Goal: Task Accomplishment & Management: Manage account settings

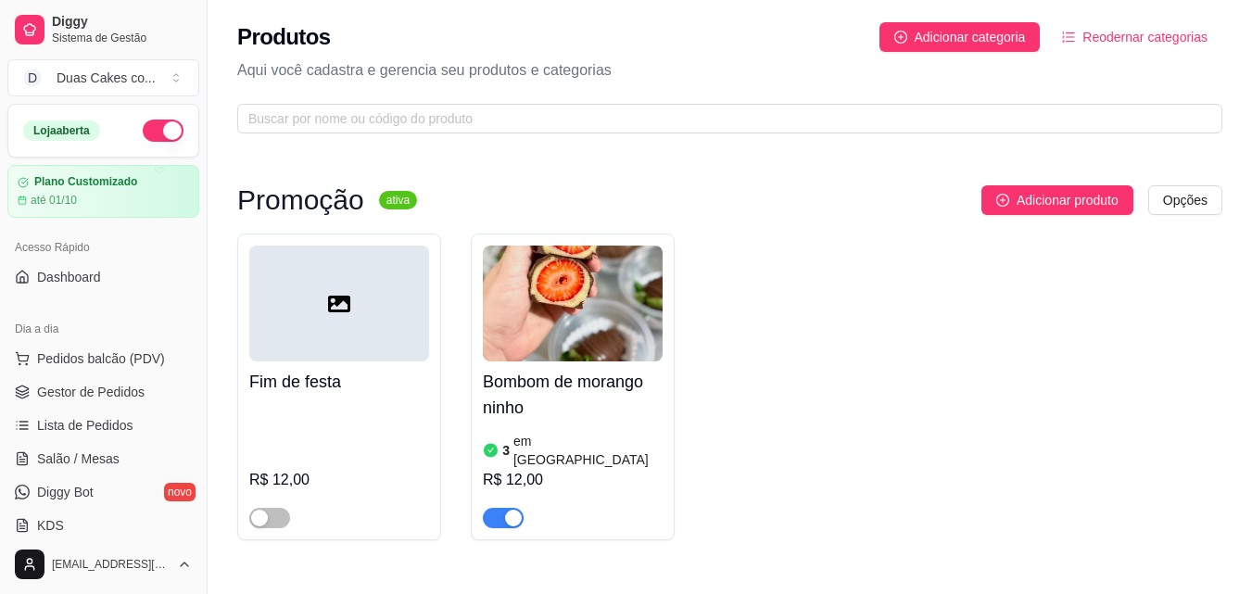
click at [664, 25] on div "Produtos Adicionar categoria Reodernar categorias" at bounding box center [729, 37] width 985 height 30
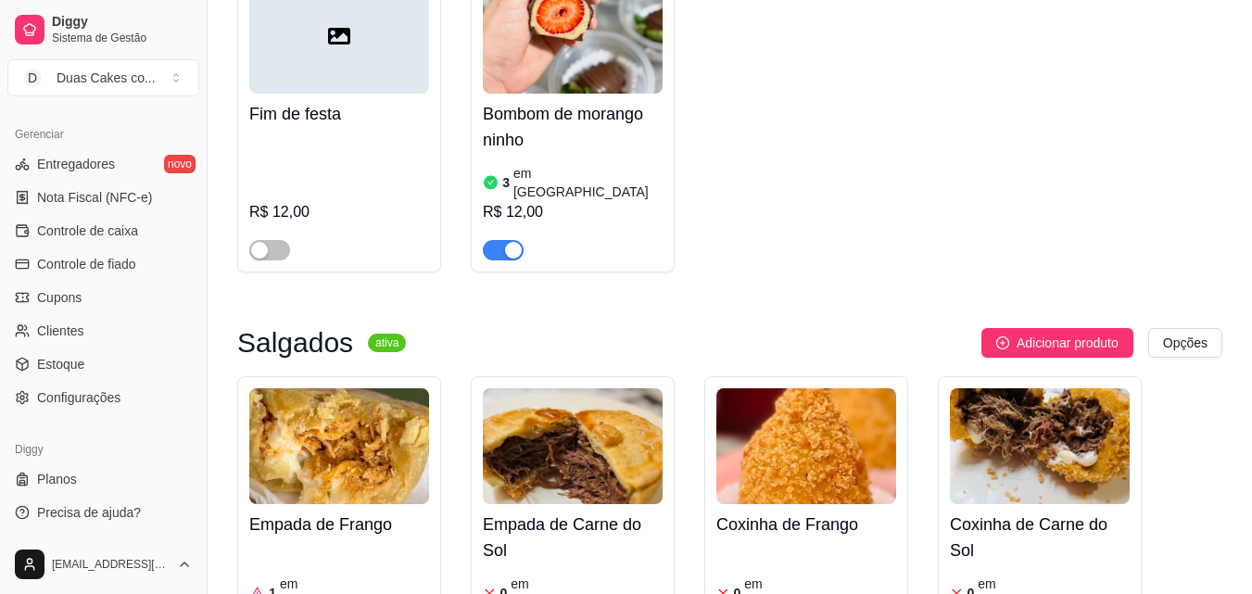
scroll to position [278, 0]
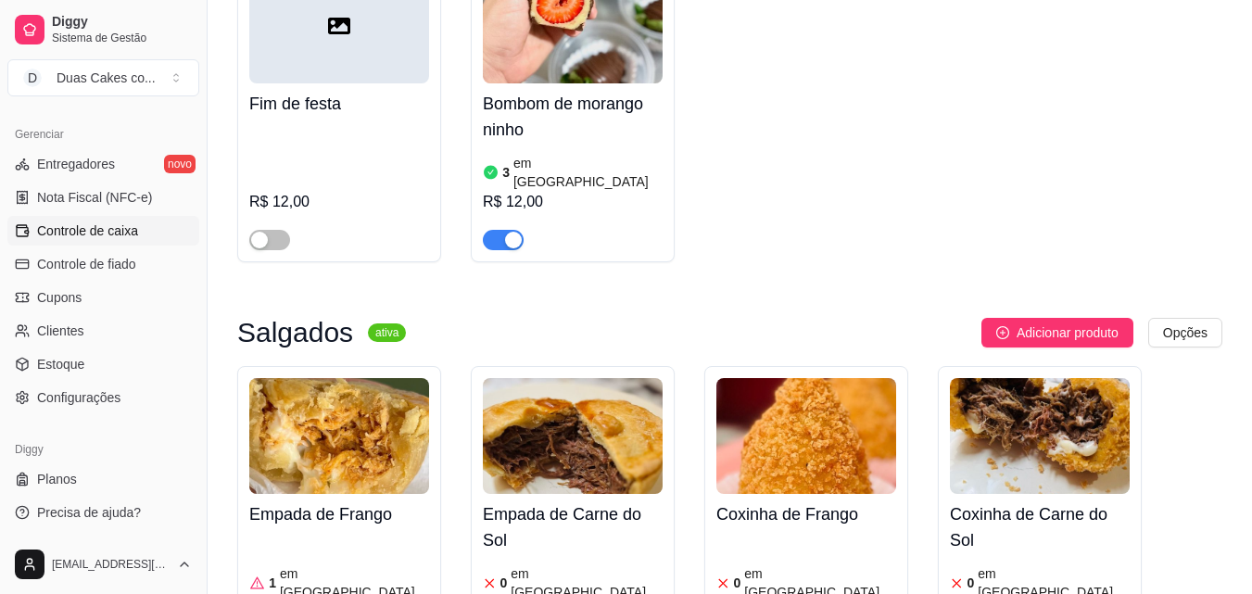
click at [80, 226] on span "Controle de caixa" at bounding box center [87, 230] width 101 height 19
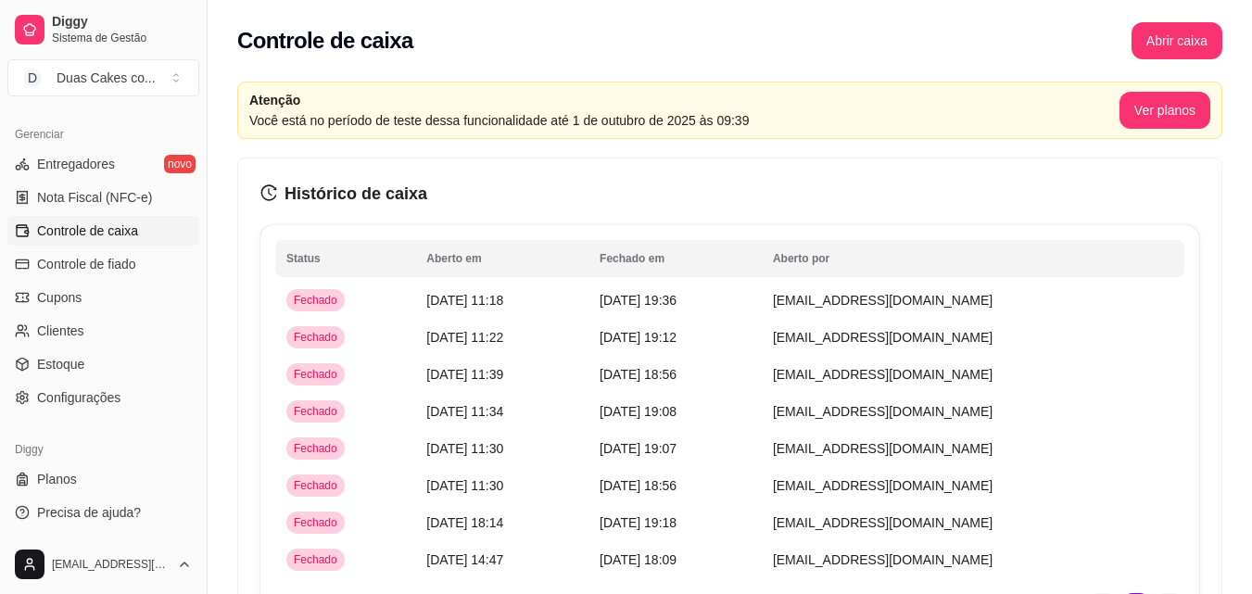
click at [120, 222] on span "Controle de caixa" at bounding box center [87, 230] width 101 height 19
click at [1173, 28] on button "Abrir caixa" at bounding box center [1176, 40] width 91 height 37
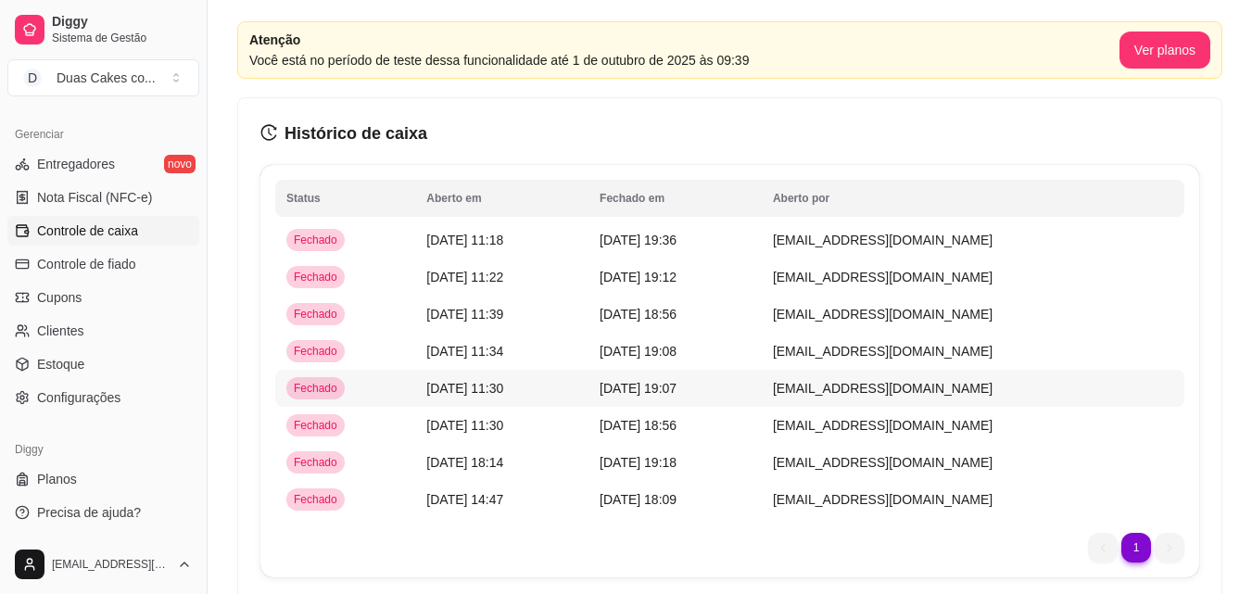
scroll to position [93, 0]
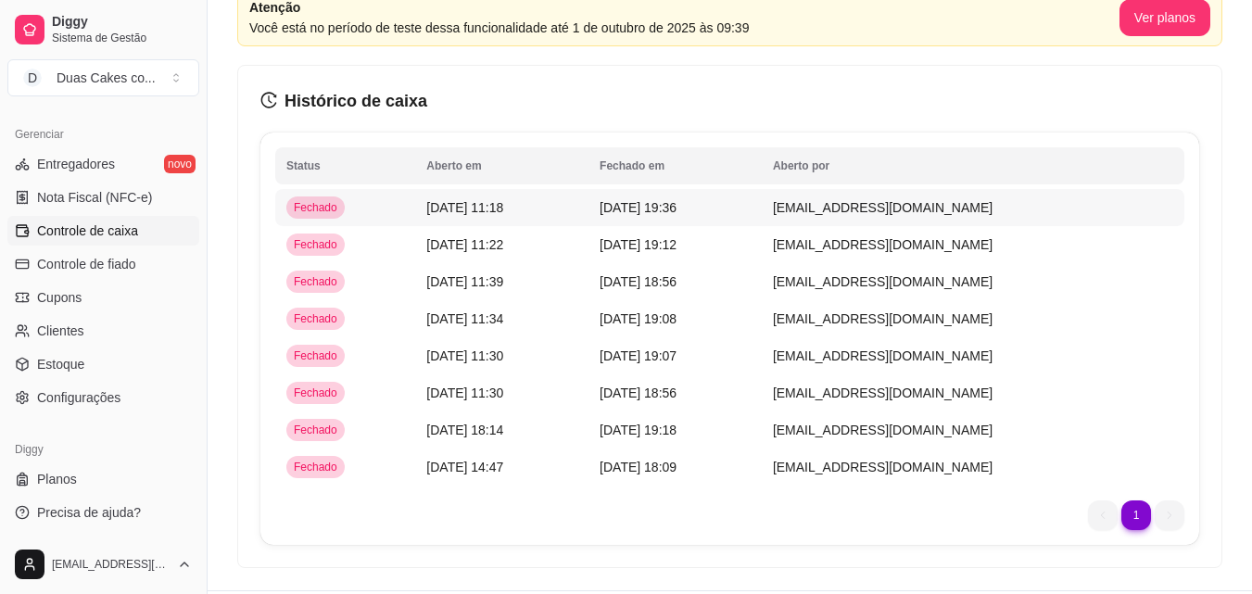
click at [472, 197] on td "[DATE] 11:18" at bounding box center [501, 207] width 173 height 37
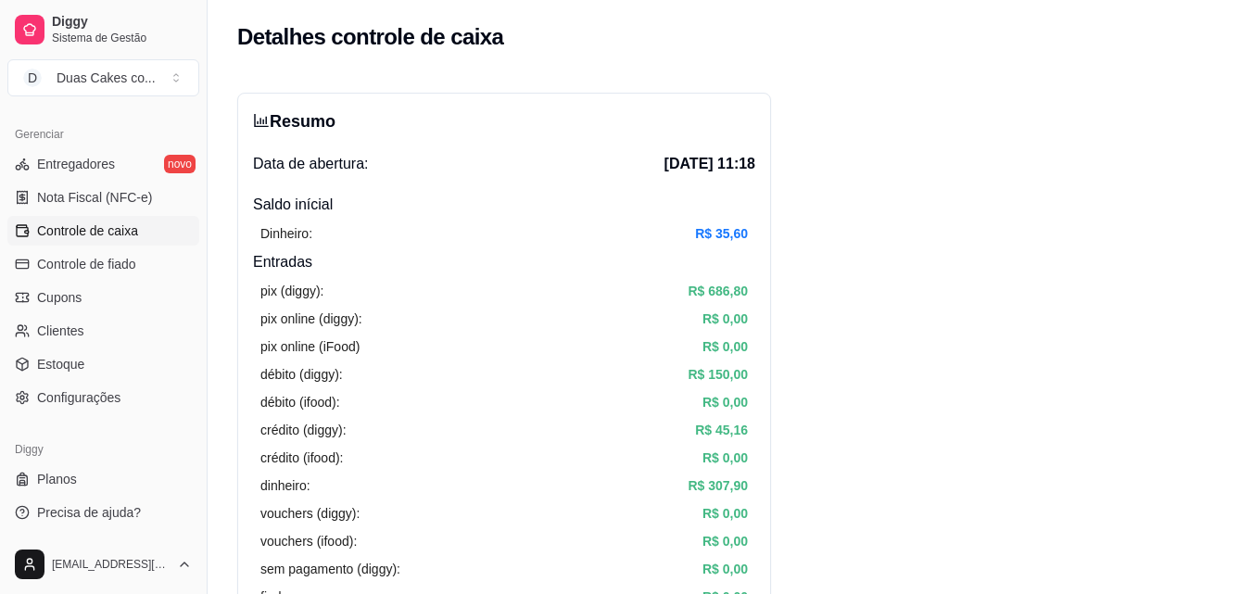
click at [110, 225] on span "Controle de caixa" at bounding box center [87, 230] width 101 height 19
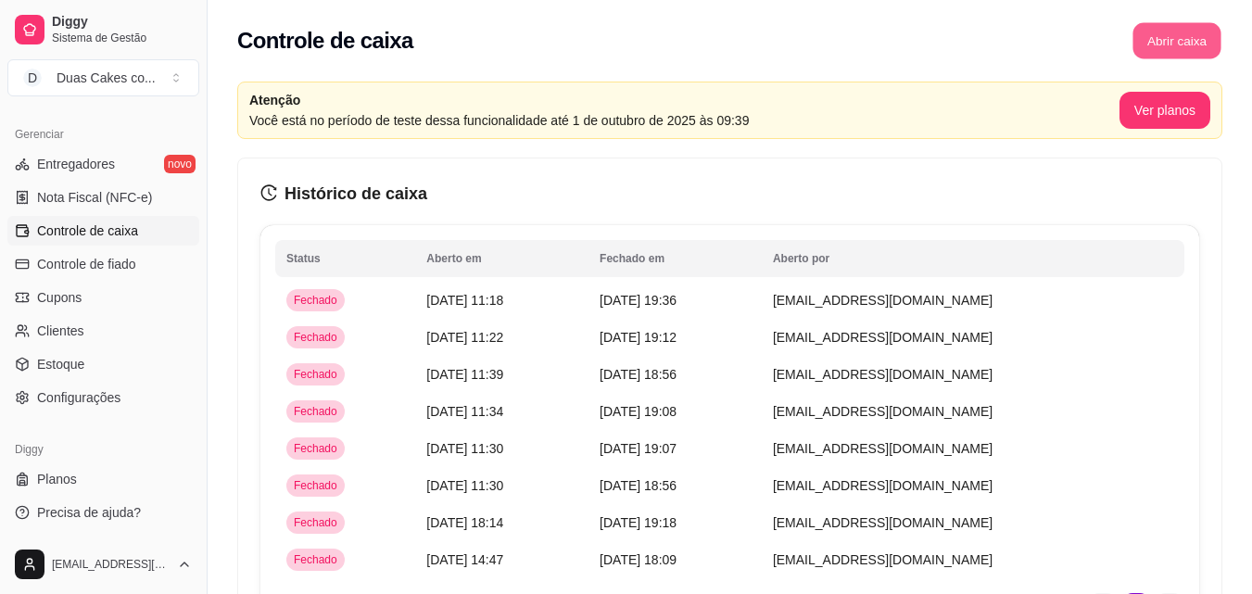
click at [1204, 44] on button "Abrir caixa" at bounding box center [1176, 41] width 88 height 36
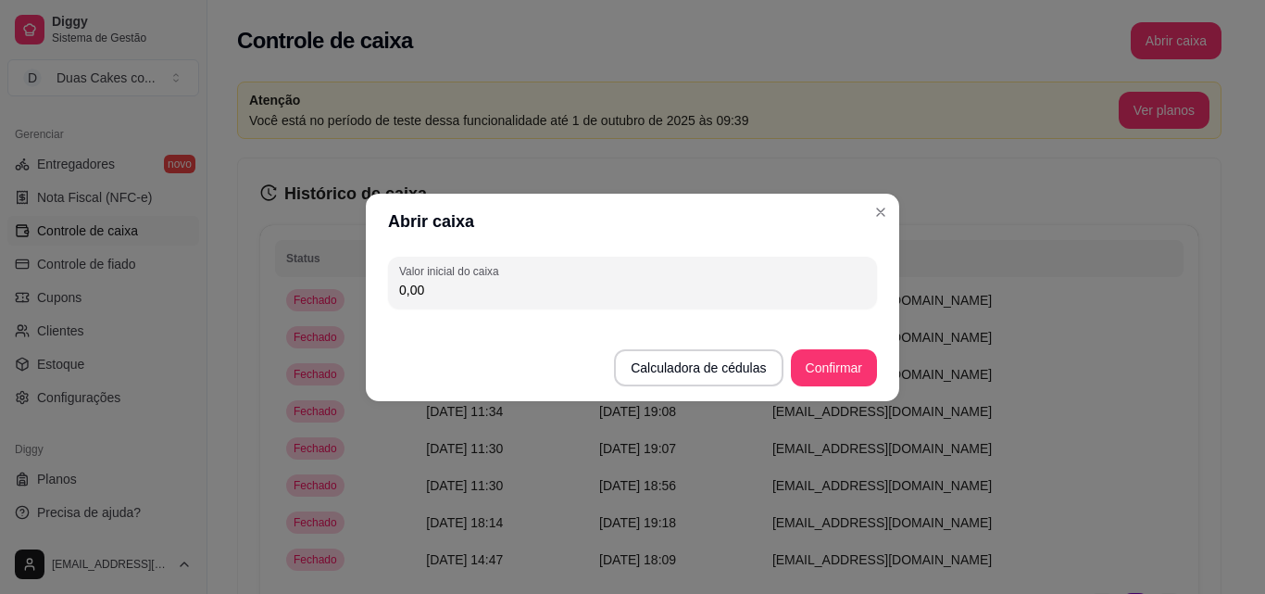
click at [447, 296] on input "0,00" at bounding box center [632, 290] width 467 height 19
type input "237,10"
click at [830, 368] on button "Confirmar" at bounding box center [834, 367] width 84 height 36
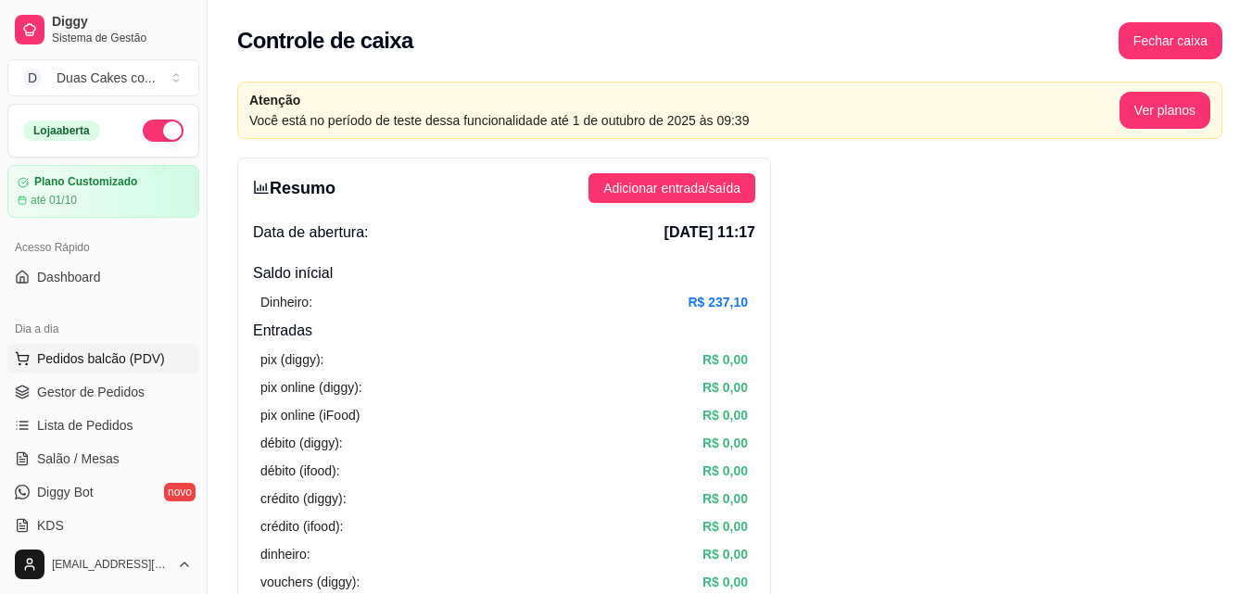
click at [69, 360] on span "Pedidos balcão (PDV)" at bounding box center [101, 358] width 128 height 19
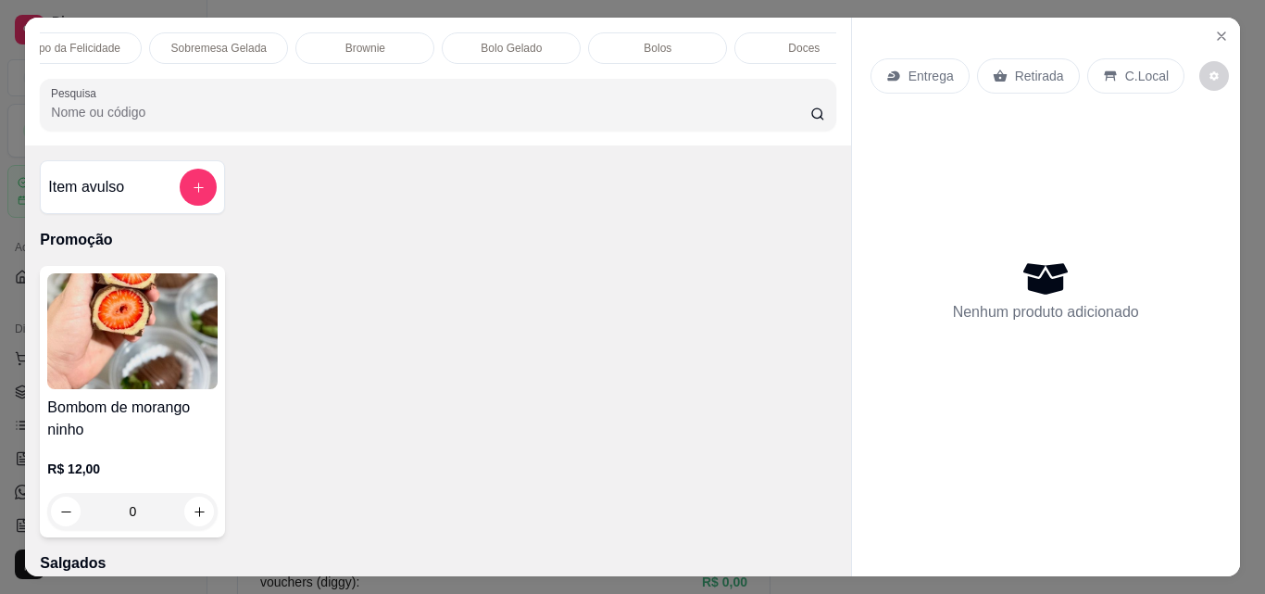
scroll to position [0, 630]
drag, startPoint x: 640, startPoint y: 37, endPoint x: 660, endPoint y: 40, distance: 19.7
click at [640, 41] on p "Bolos" at bounding box center [650, 48] width 28 height 15
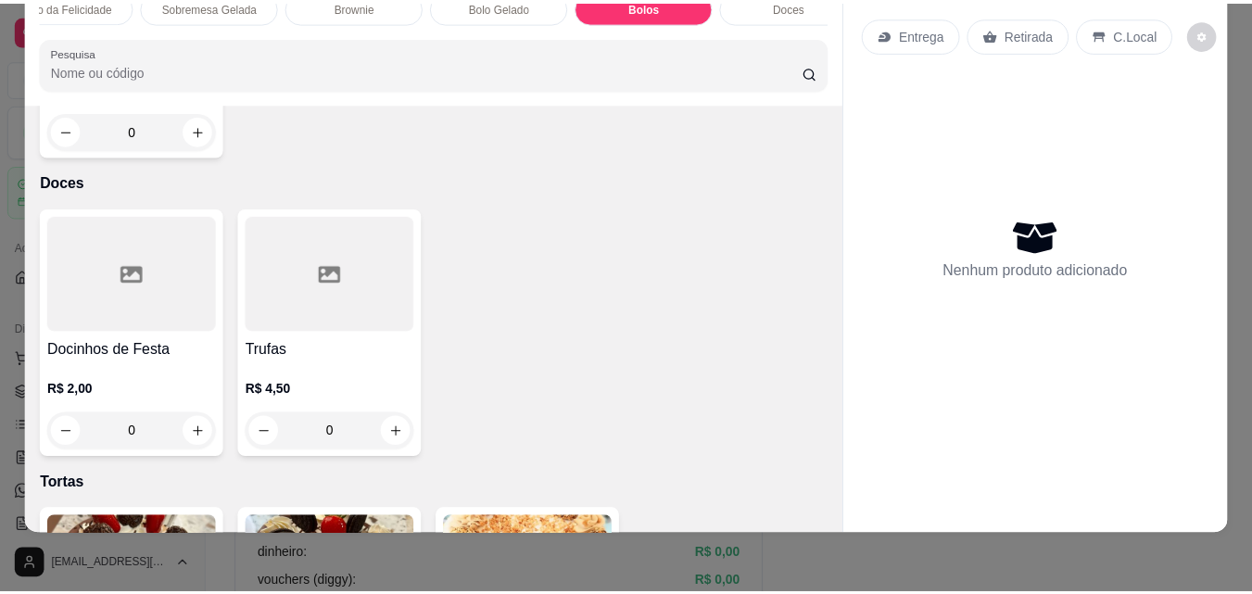
scroll to position [4782, 0]
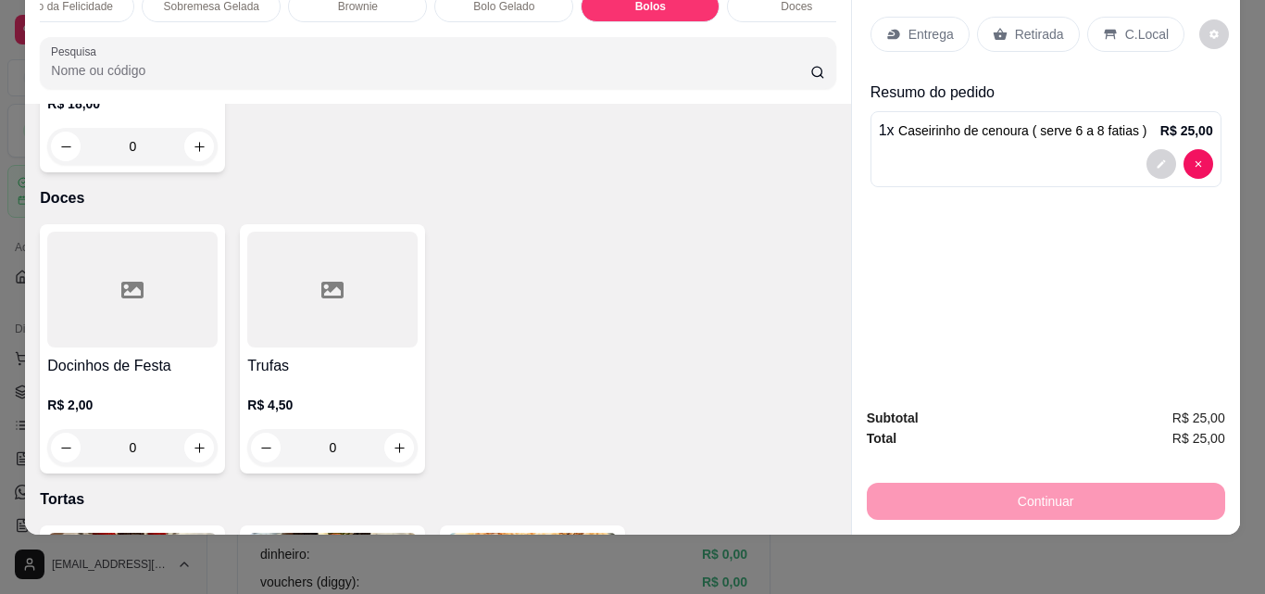
type input "1"
click at [1017, 25] on p "Retirada" at bounding box center [1039, 34] width 49 height 19
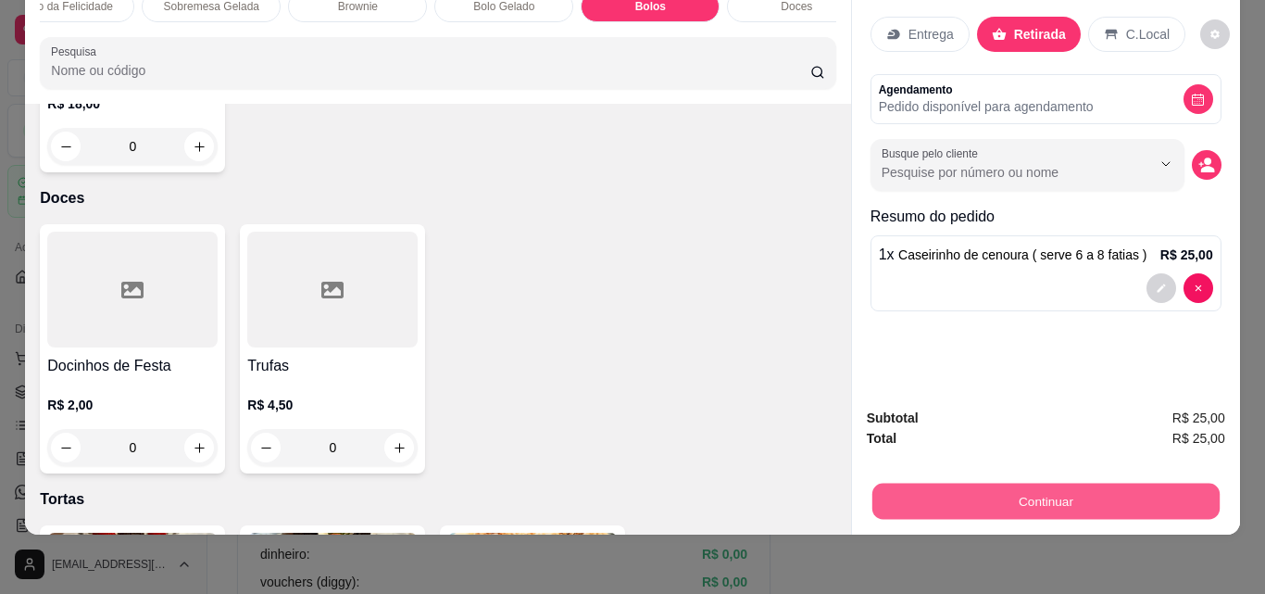
click at [1086, 489] on button "Continuar" at bounding box center [1045, 501] width 347 height 36
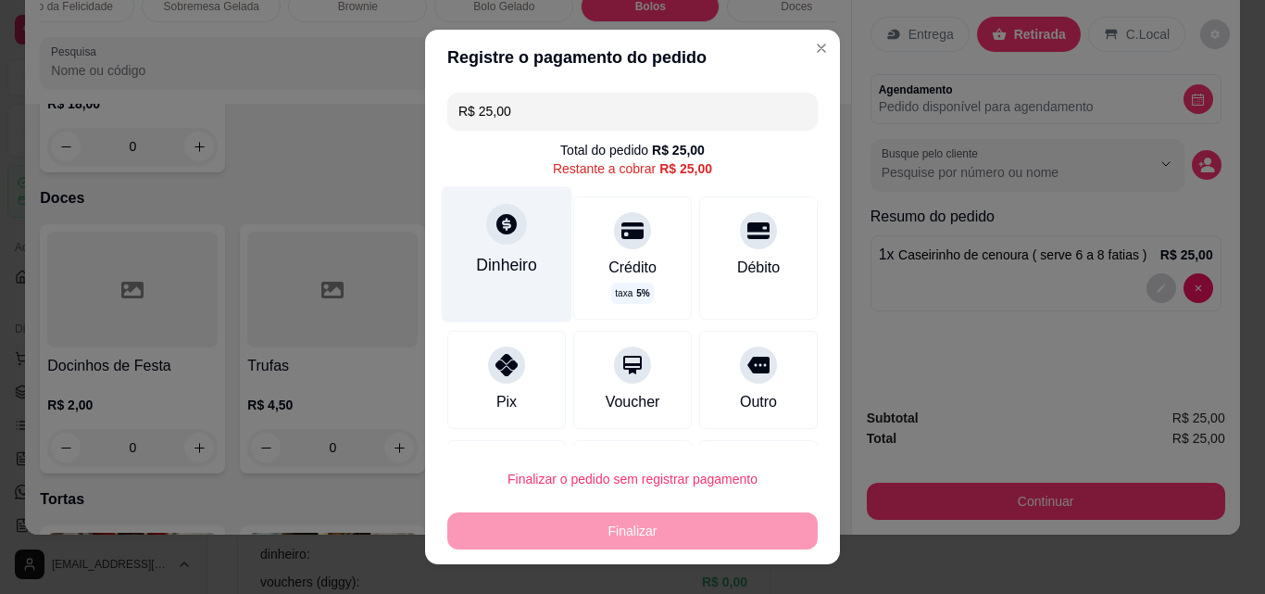
click at [498, 236] on icon at bounding box center [507, 224] width 24 height 24
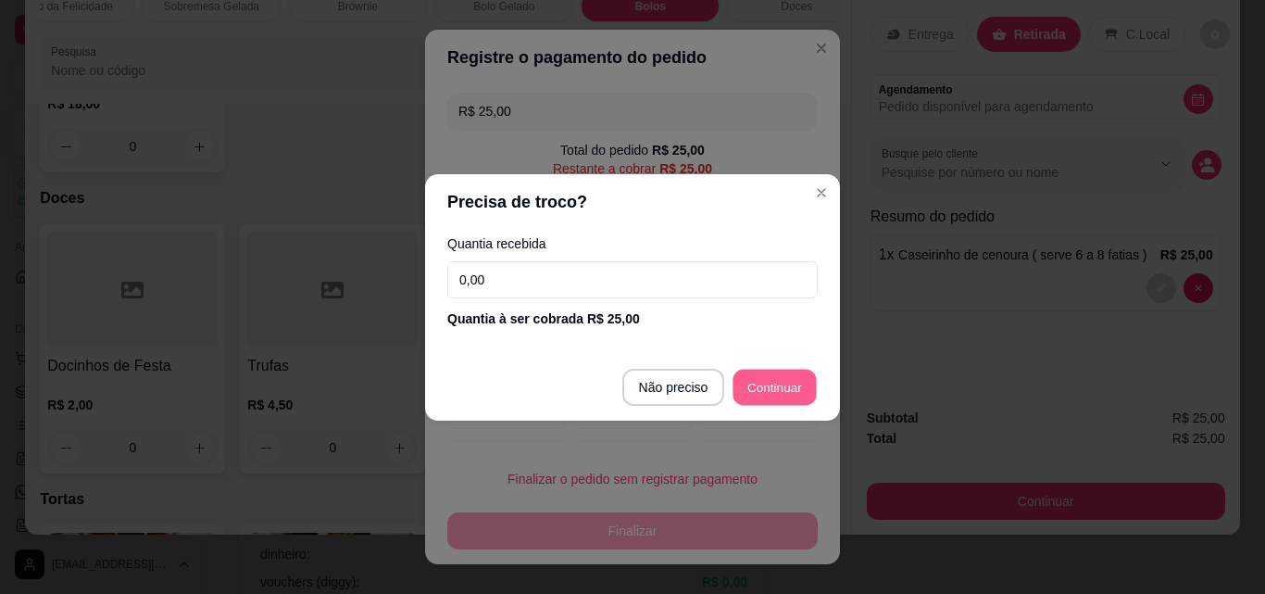
type input "R$ 0,00"
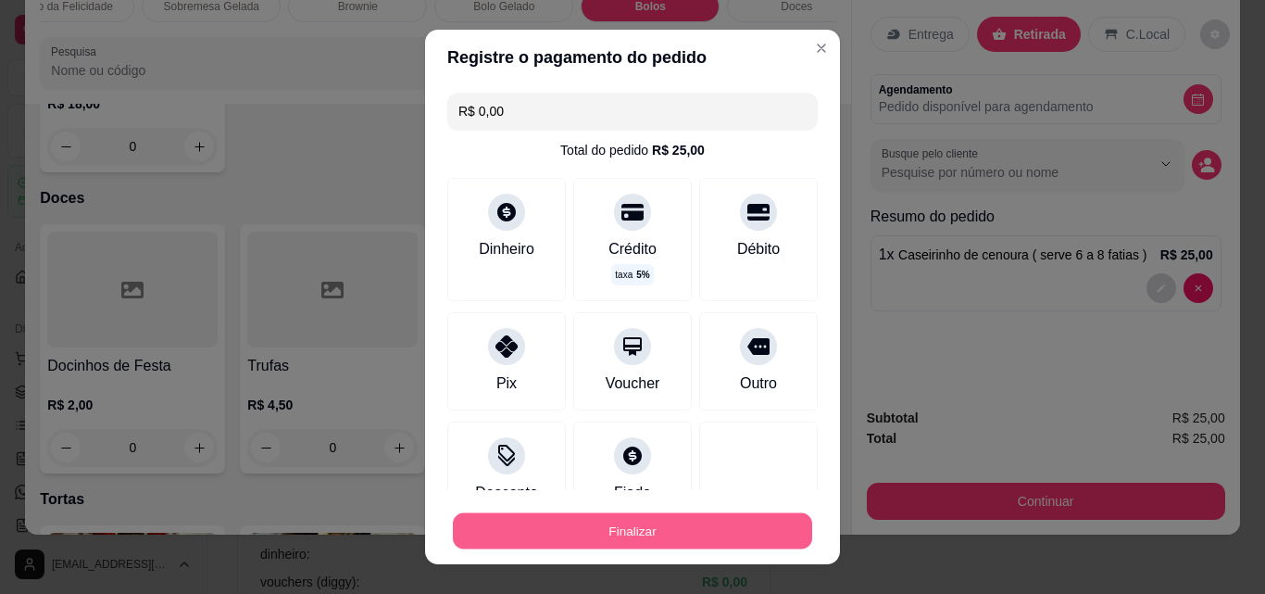
click at [607, 532] on button "Finalizar" at bounding box center [632, 531] width 359 height 36
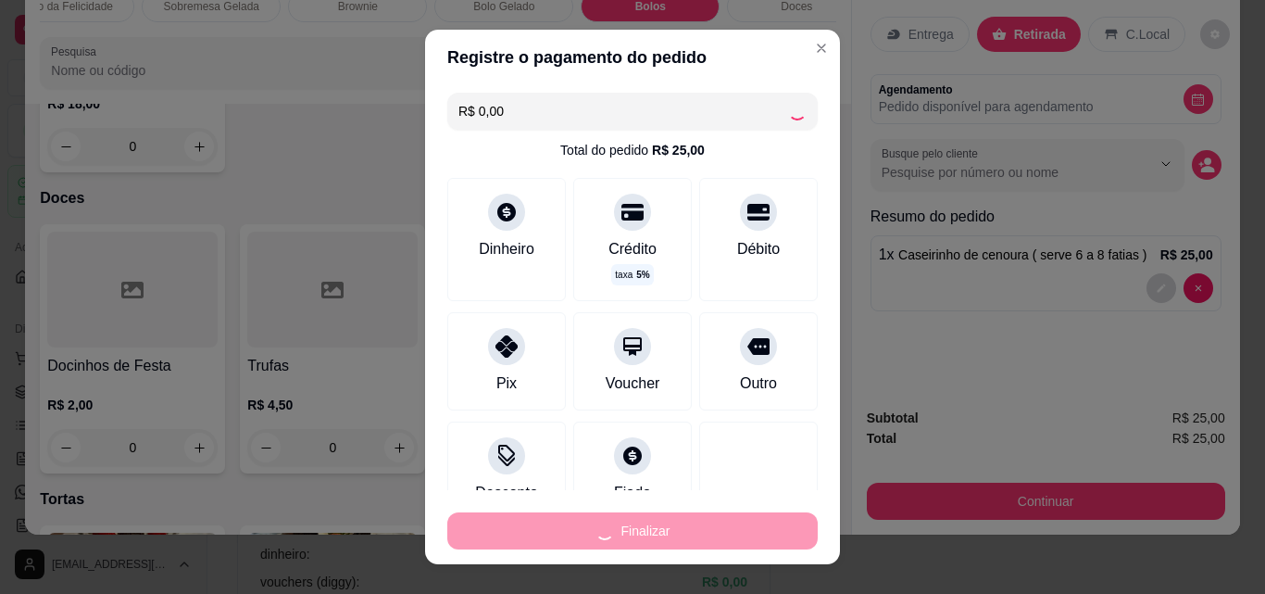
type input "0"
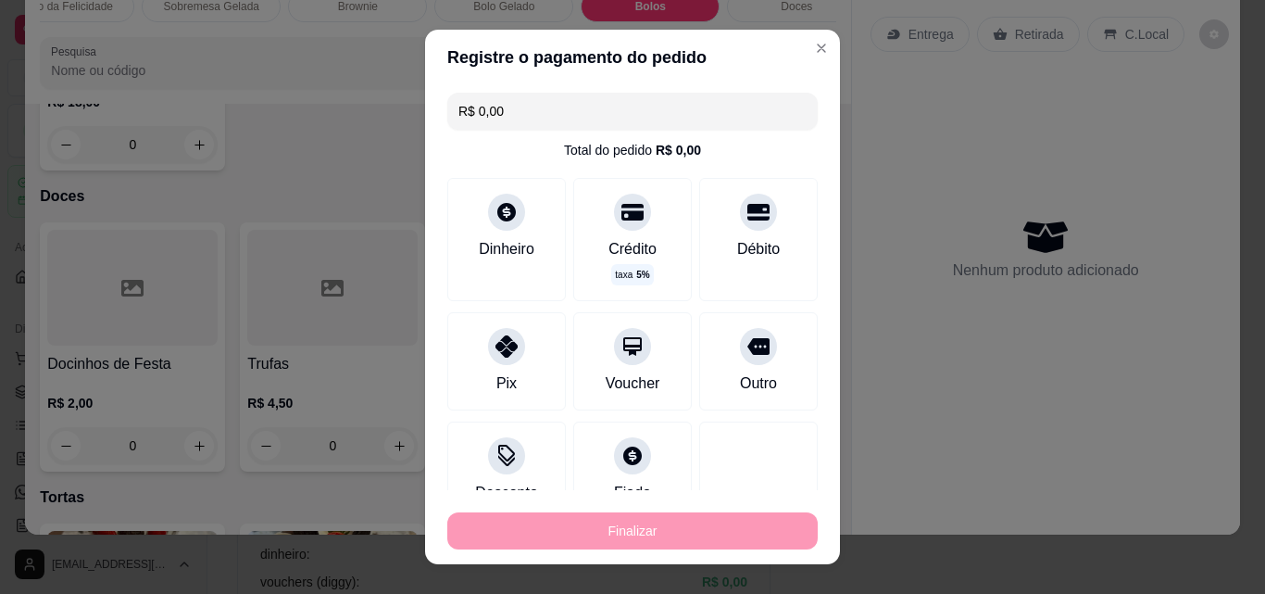
type input "-R$ 25,00"
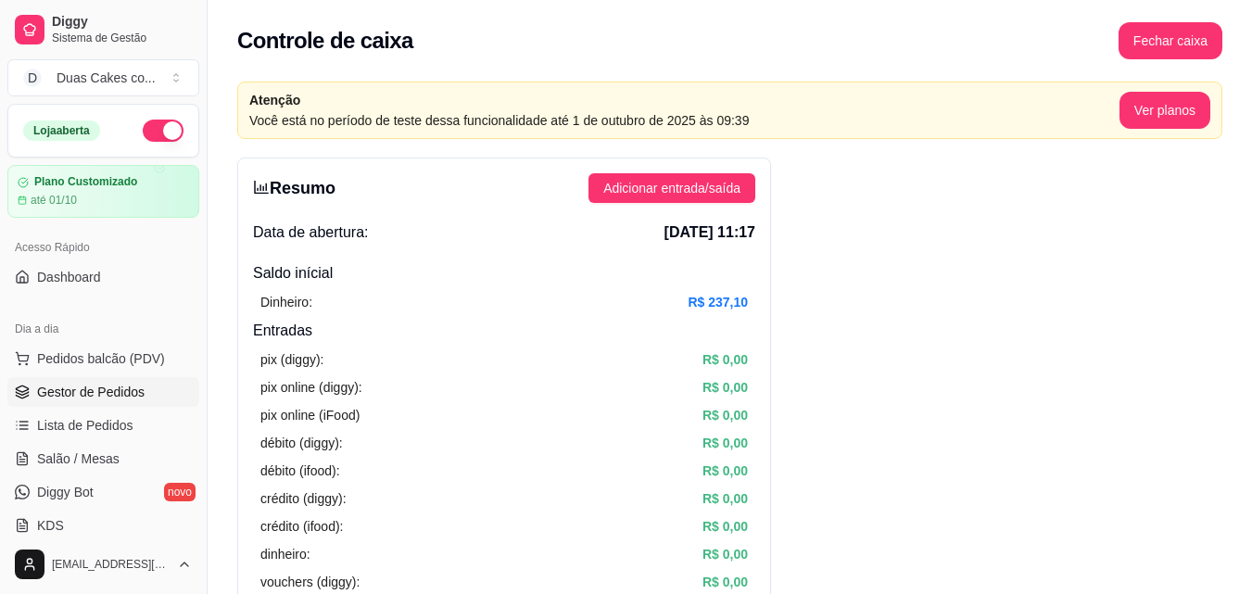
click at [60, 396] on span "Gestor de Pedidos" at bounding box center [90, 392] width 107 height 19
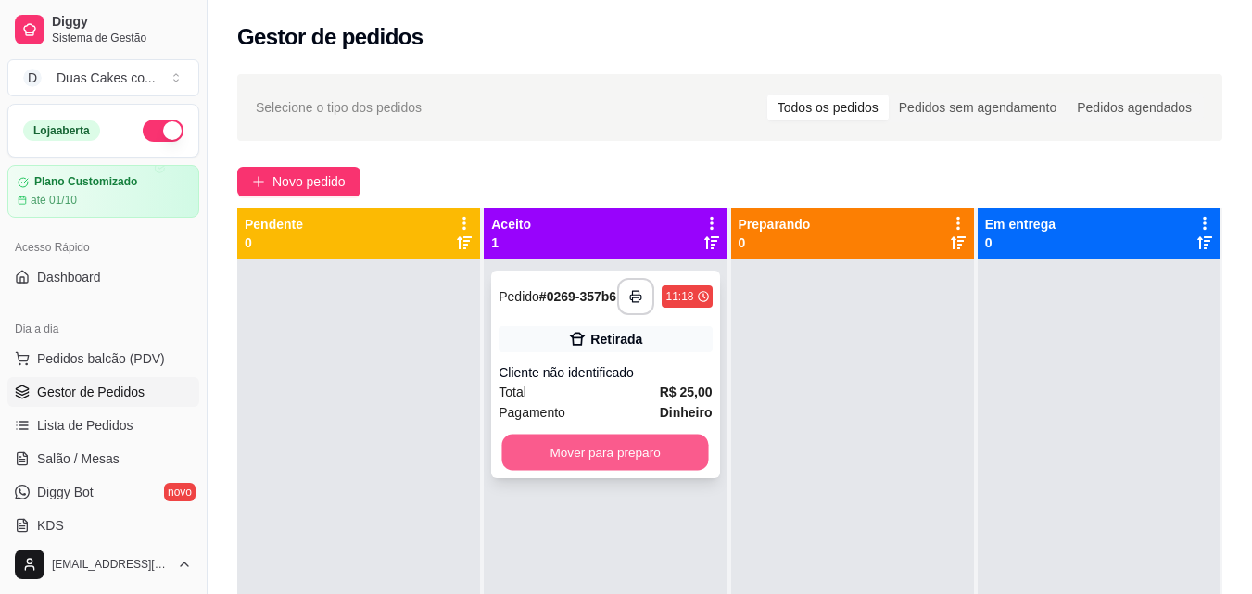
click at [608, 466] on button "Mover para preparo" at bounding box center [605, 452] width 207 height 36
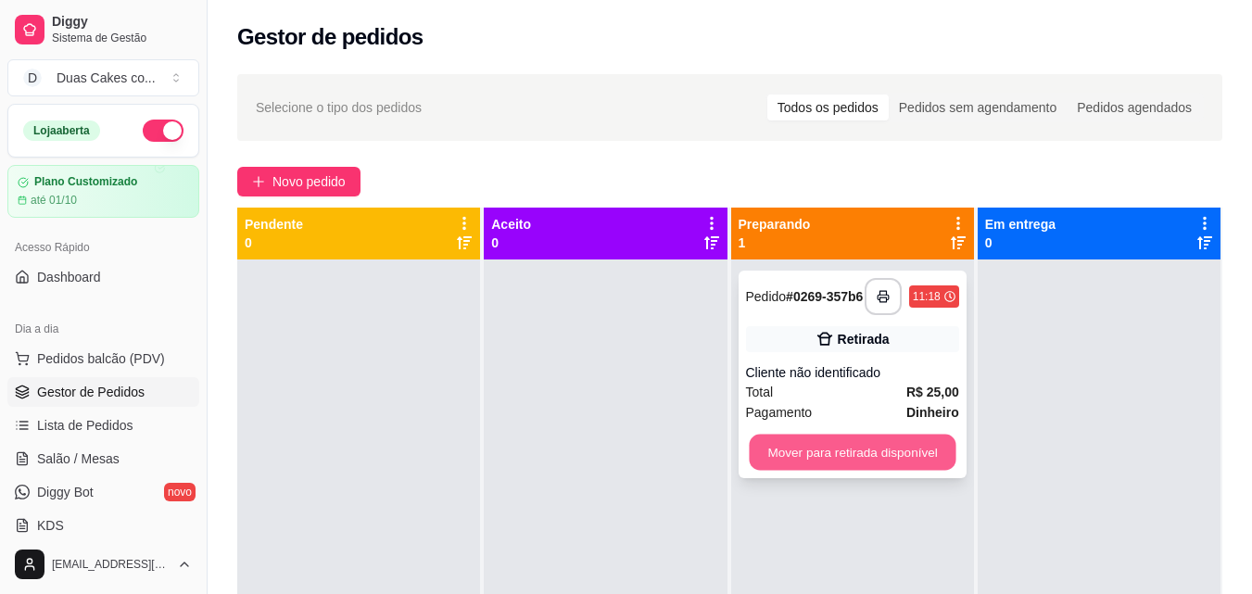
click at [780, 454] on button "Mover para retirada disponível" at bounding box center [852, 452] width 207 height 36
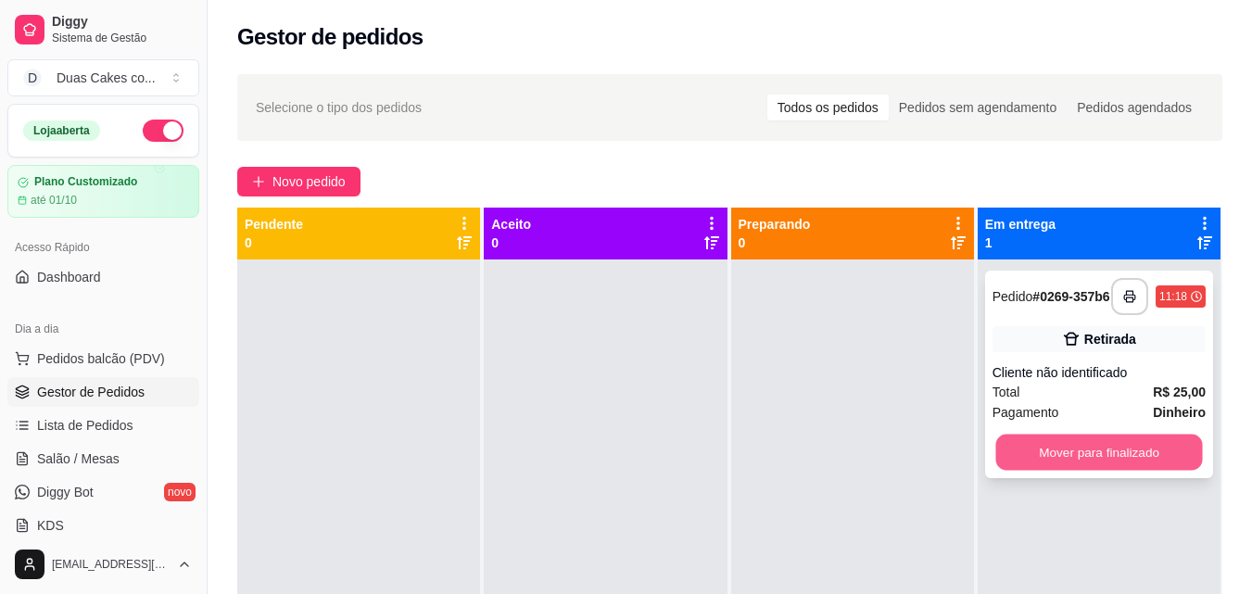
click at [1075, 458] on button "Mover para finalizado" at bounding box center [1098, 452] width 207 height 36
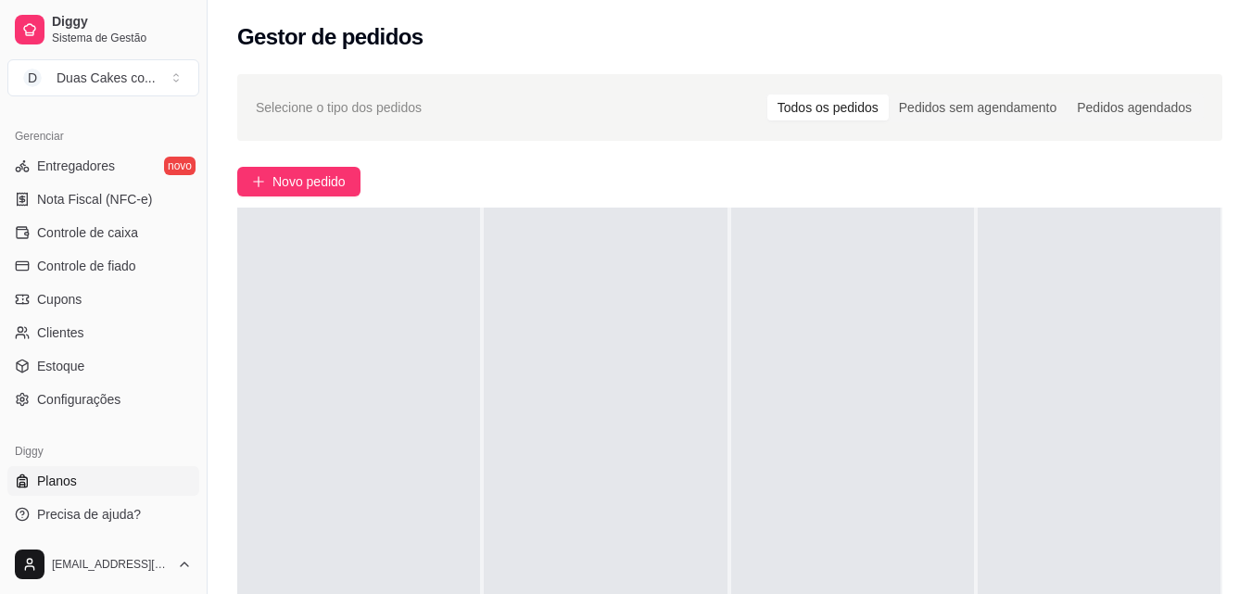
scroll to position [739, 0]
click at [105, 226] on span "Controle de caixa" at bounding box center [87, 230] width 101 height 19
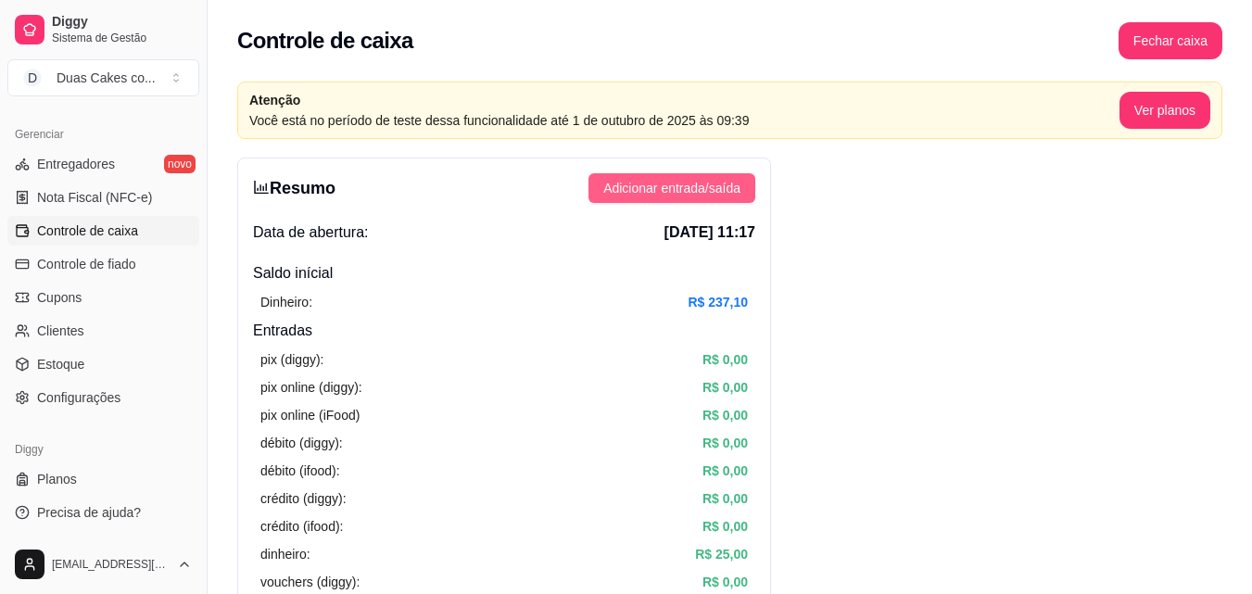
click at [729, 184] on span "Adicionar entrada/saída" at bounding box center [671, 188] width 137 height 20
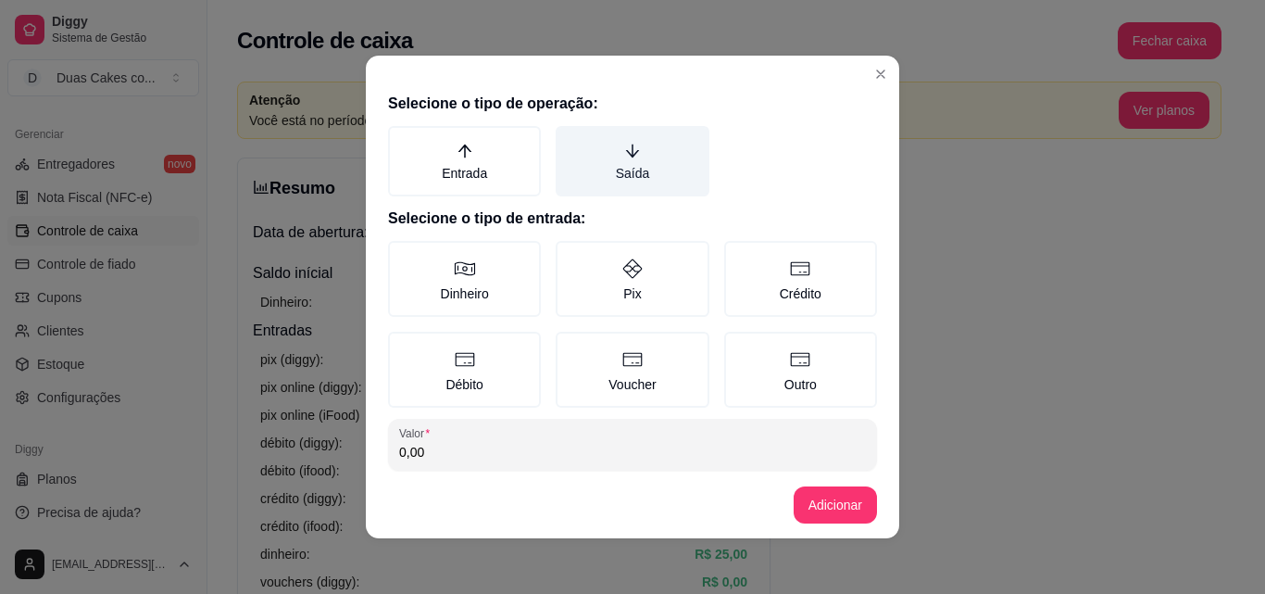
click at [633, 173] on label "Saída" at bounding box center [632, 161] width 153 height 70
click at [570, 140] on button "Saída" at bounding box center [562, 132] width 15 height 15
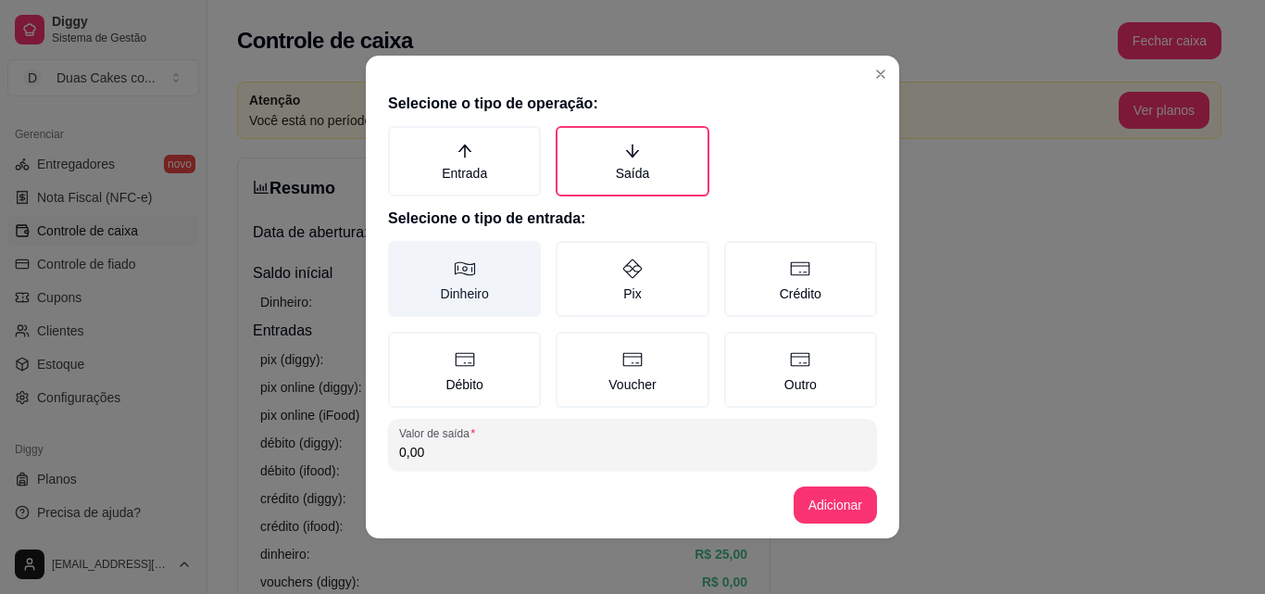
click at [442, 290] on label "Dinheiro" at bounding box center [464, 279] width 153 height 76
click at [402, 255] on button "Dinheiro" at bounding box center [394, 247] width 15 height 15
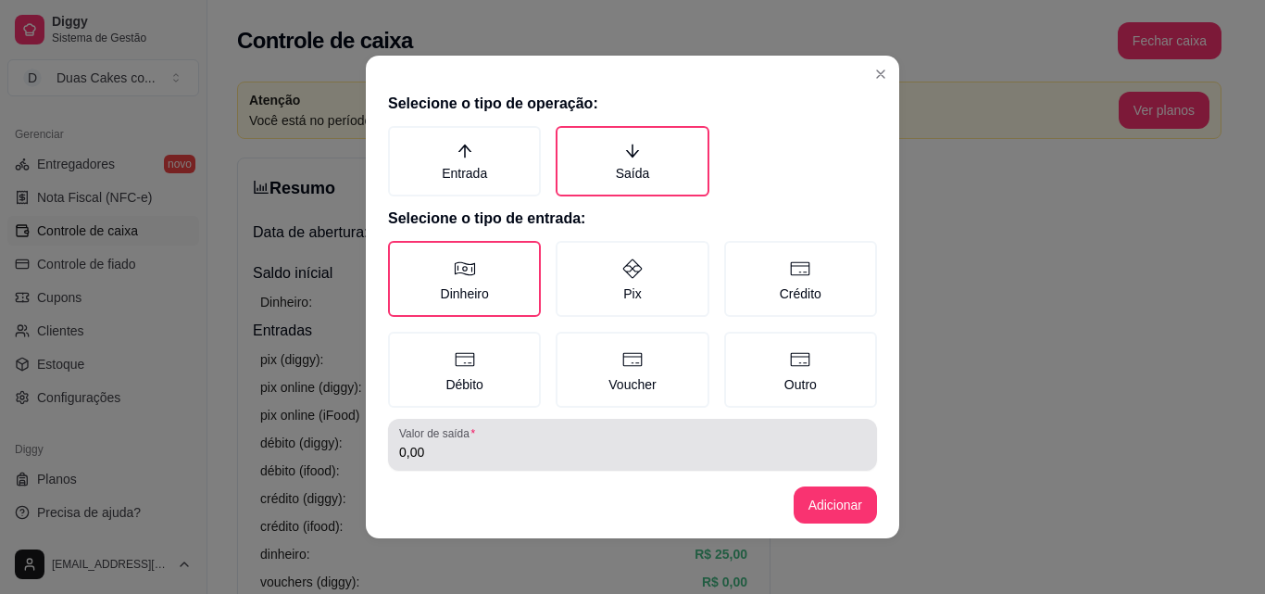
click at [504, 442] on div "0,00" at bounding box center [632, 444] width 467 height 37
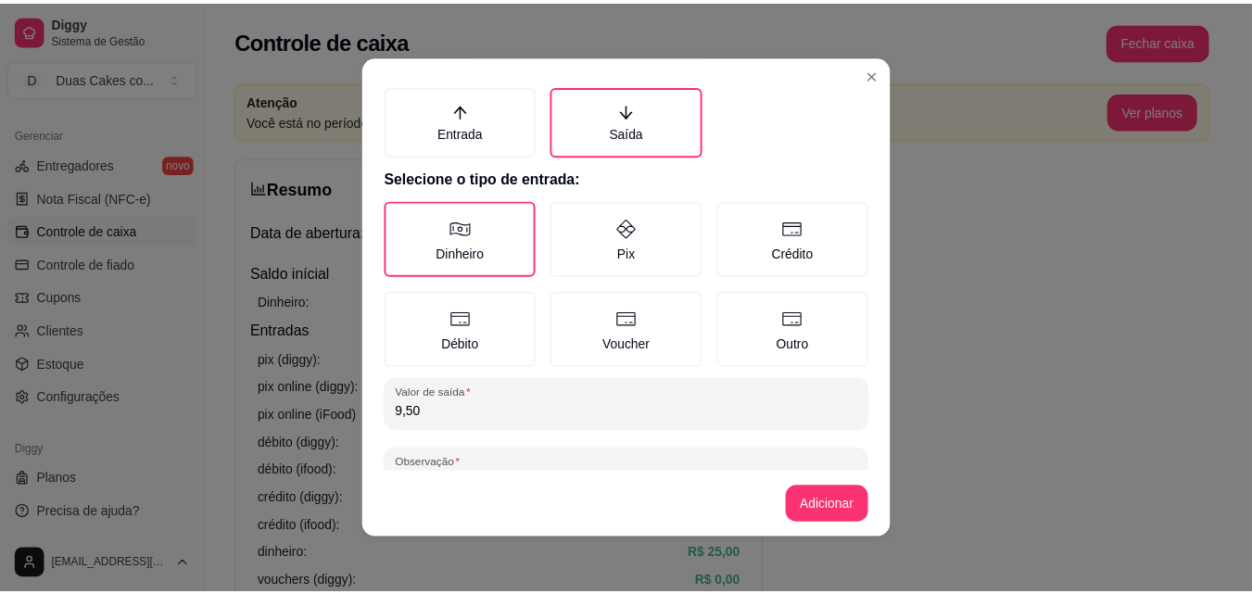
scroll to position [99, 0]
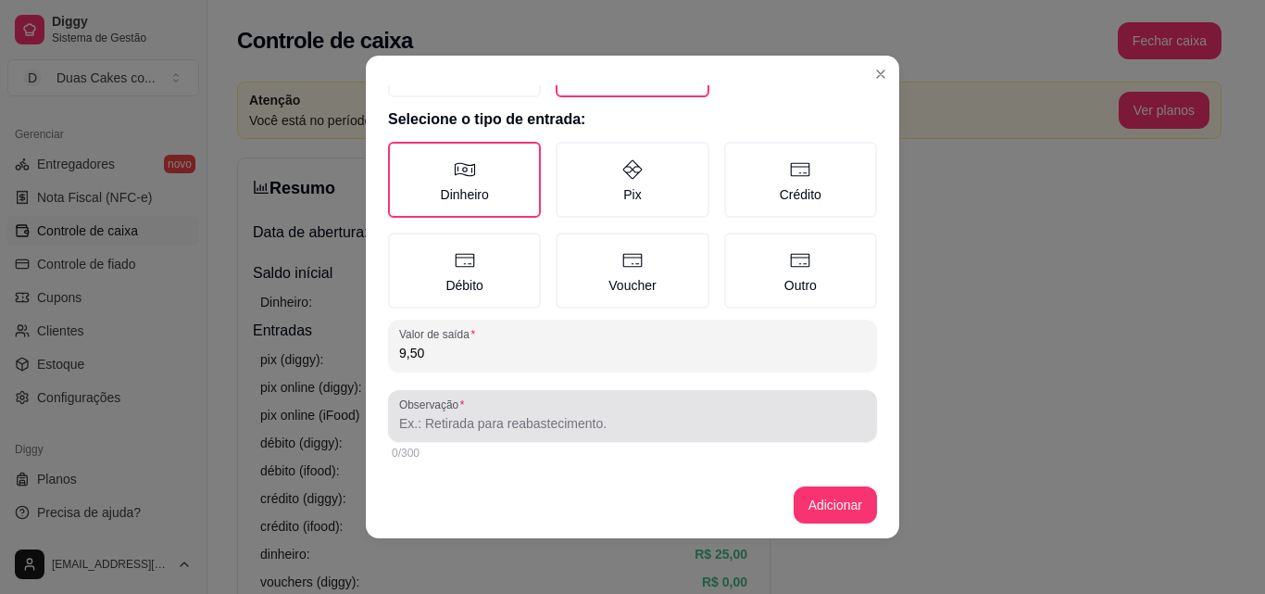
type input "9,50"
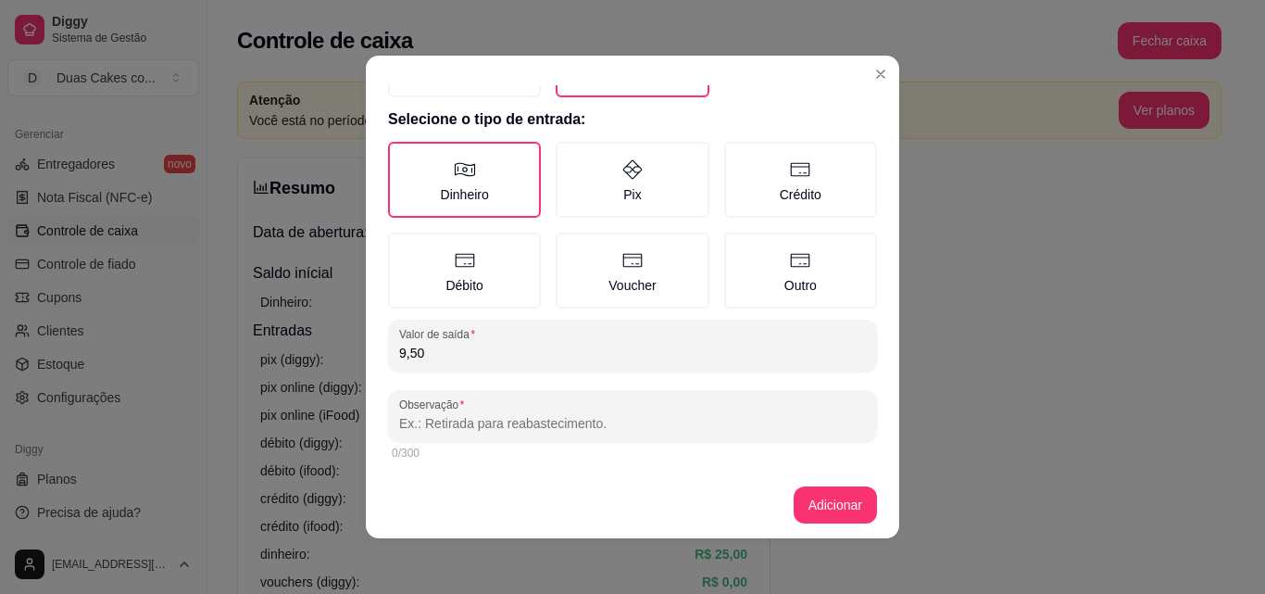
click at [722, 419] on input "Observação" at bounding box center [632, 423] width 467 height 19
type input "sacola lixo"
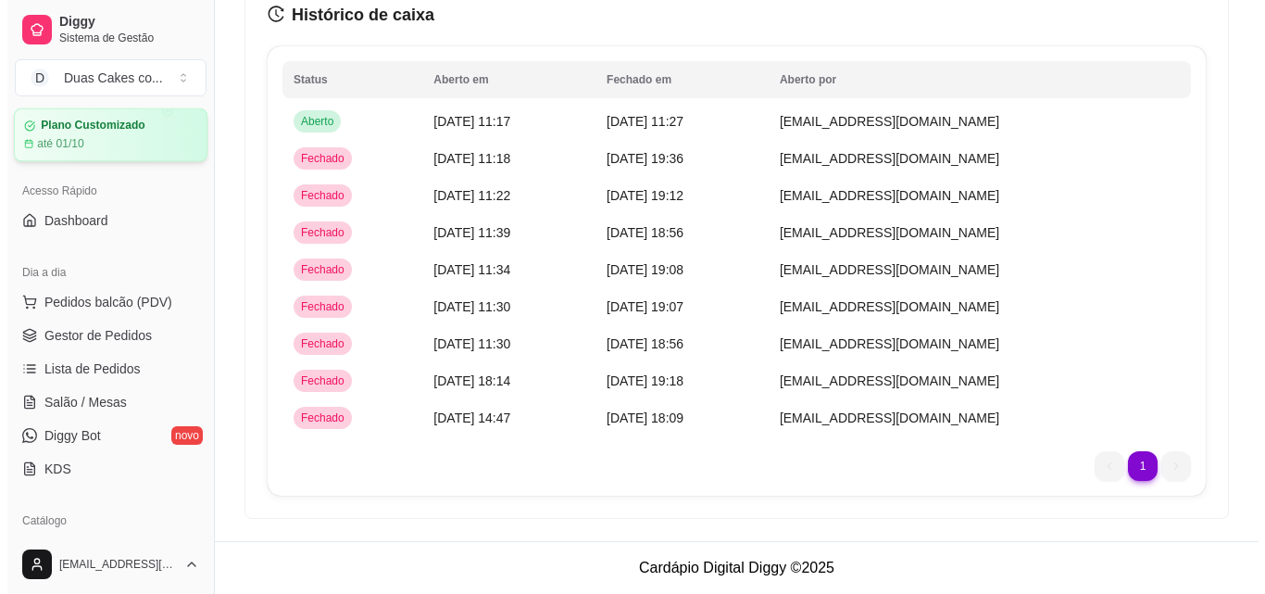
scroll to position [0, 0]
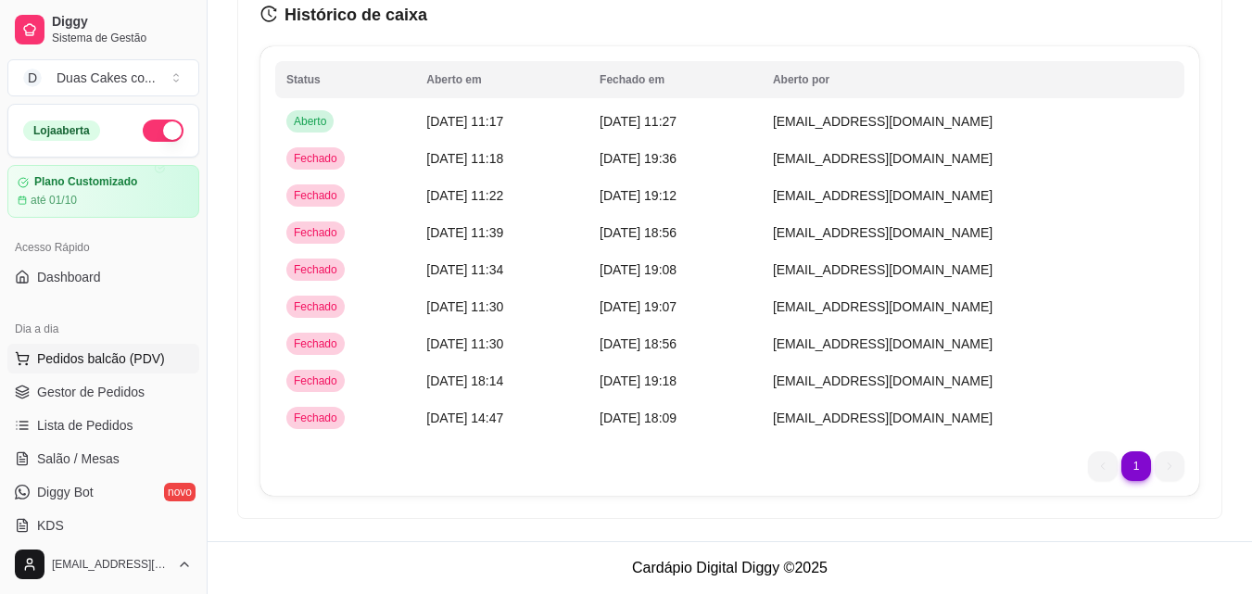
click at [79, 346] on button "Pedidos balcão (PDV)" at bounding box center [103, 359] width 192 height 30
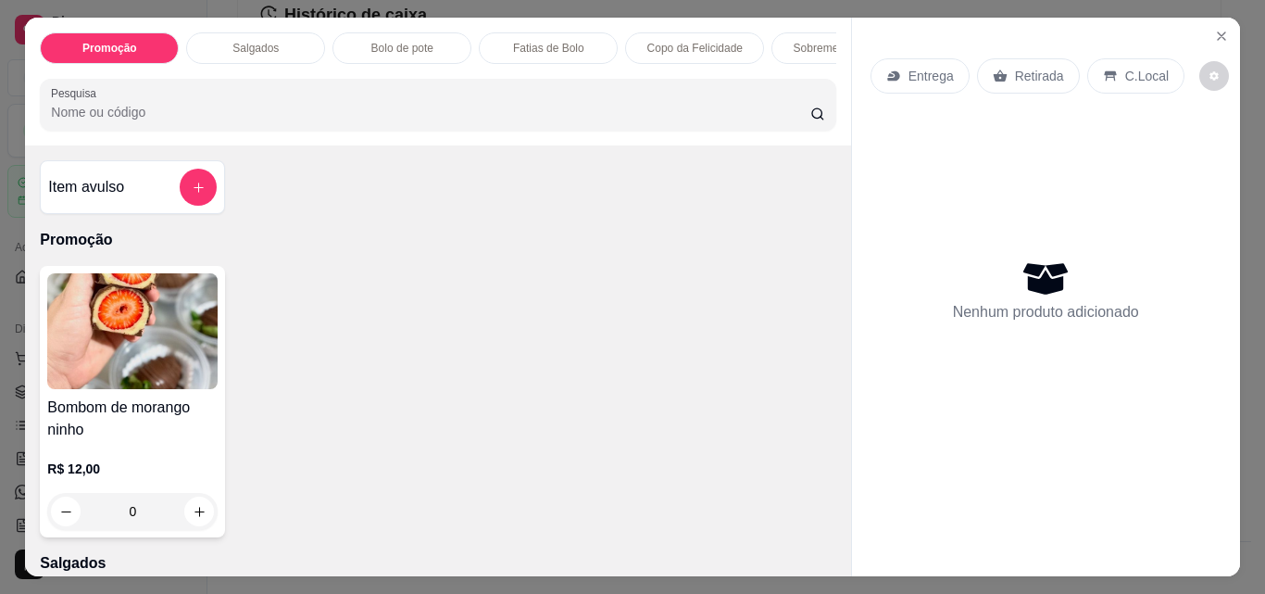
click at [823, 57] on div "Sobremesa Gelada" at bounding box center [841, 47] width 139 height 31
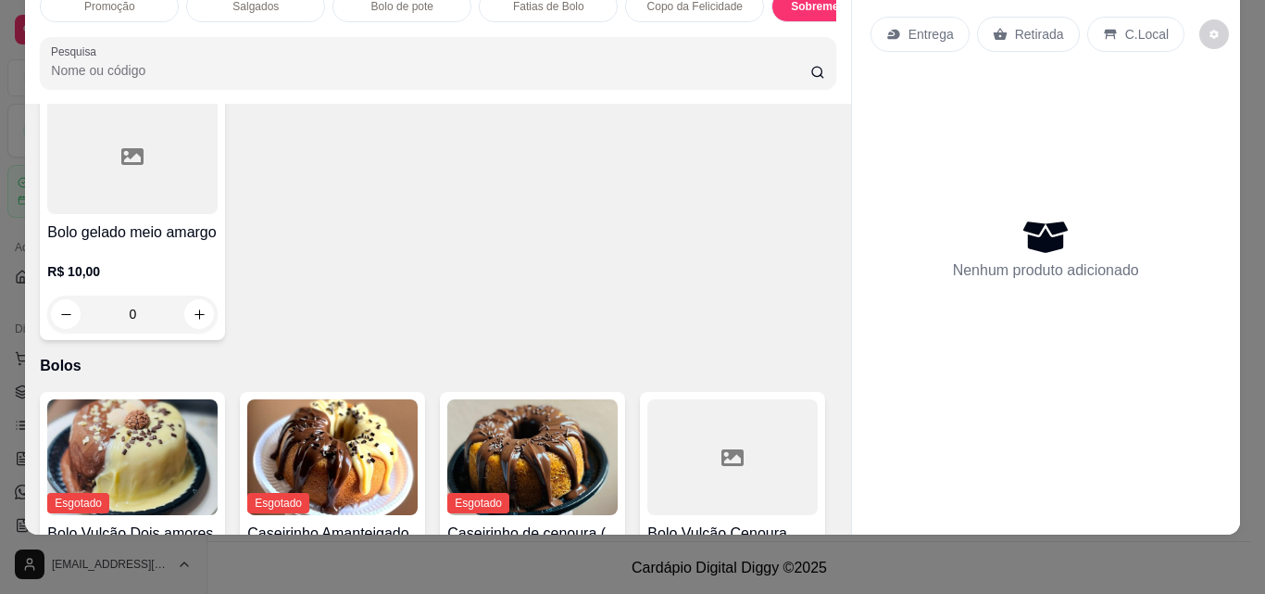
scroll to position [3721, 0]
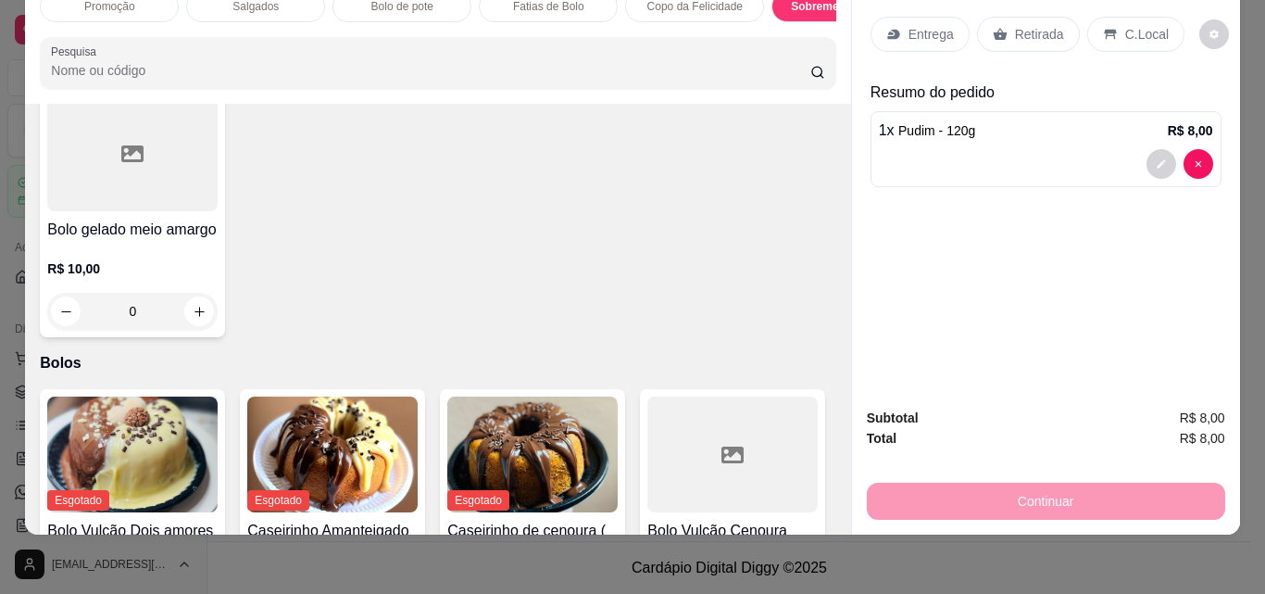
type input "1"
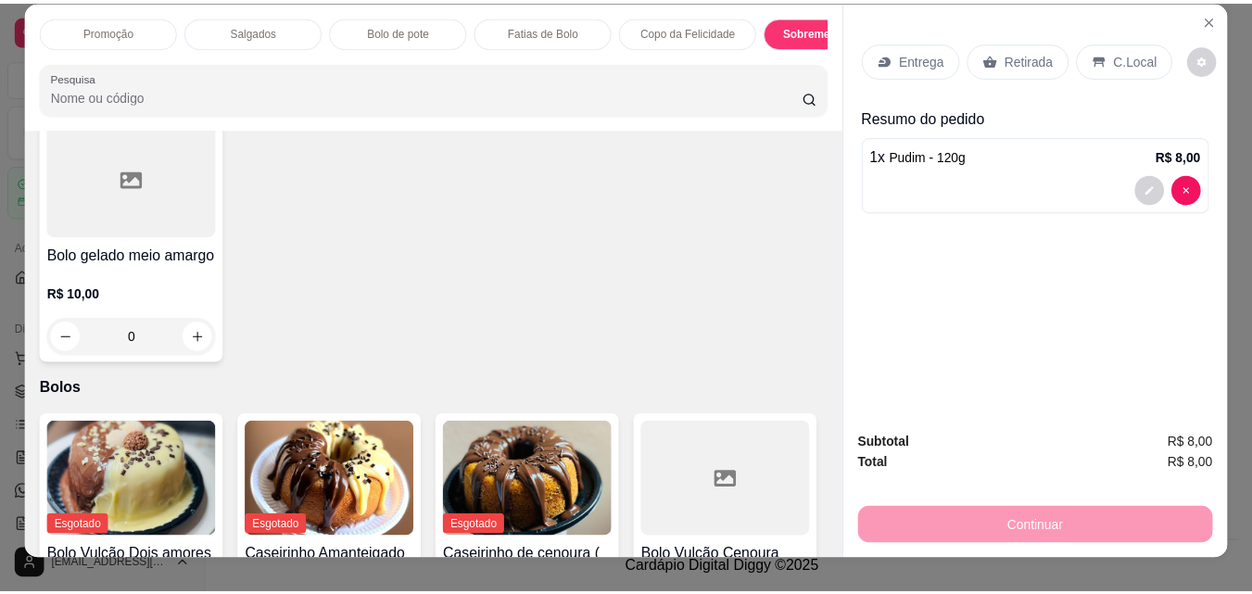
scroll to position [0, 0]
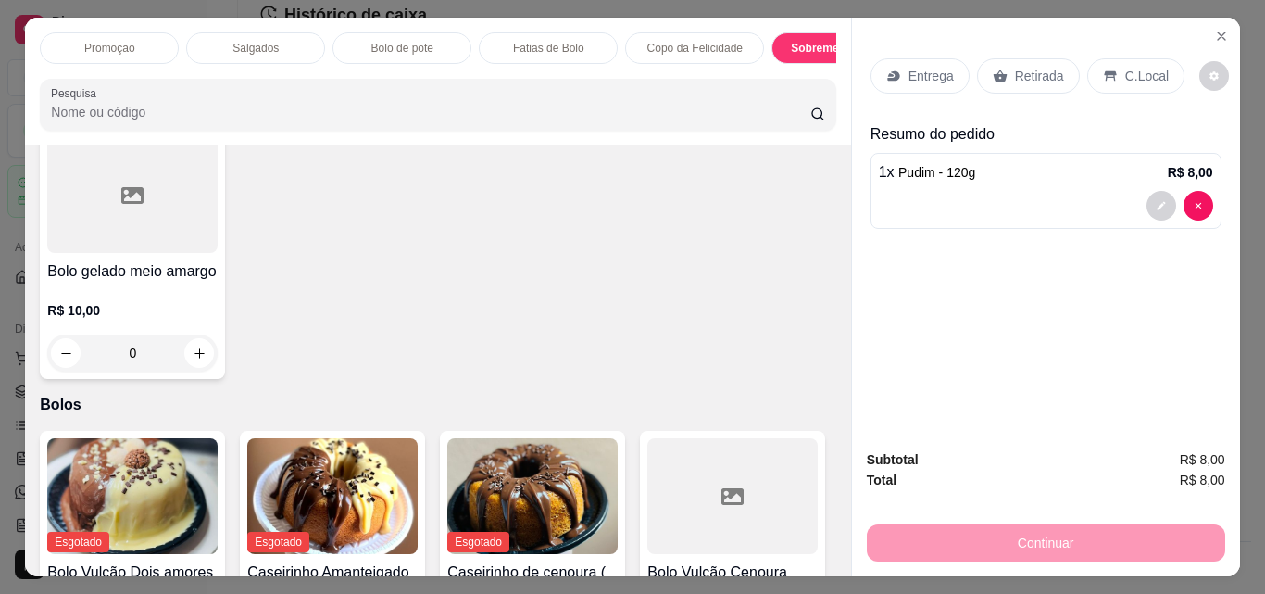
click at [1043, 68] on p "Retirada" at bounding box center [1039, 76] width 49 height 19
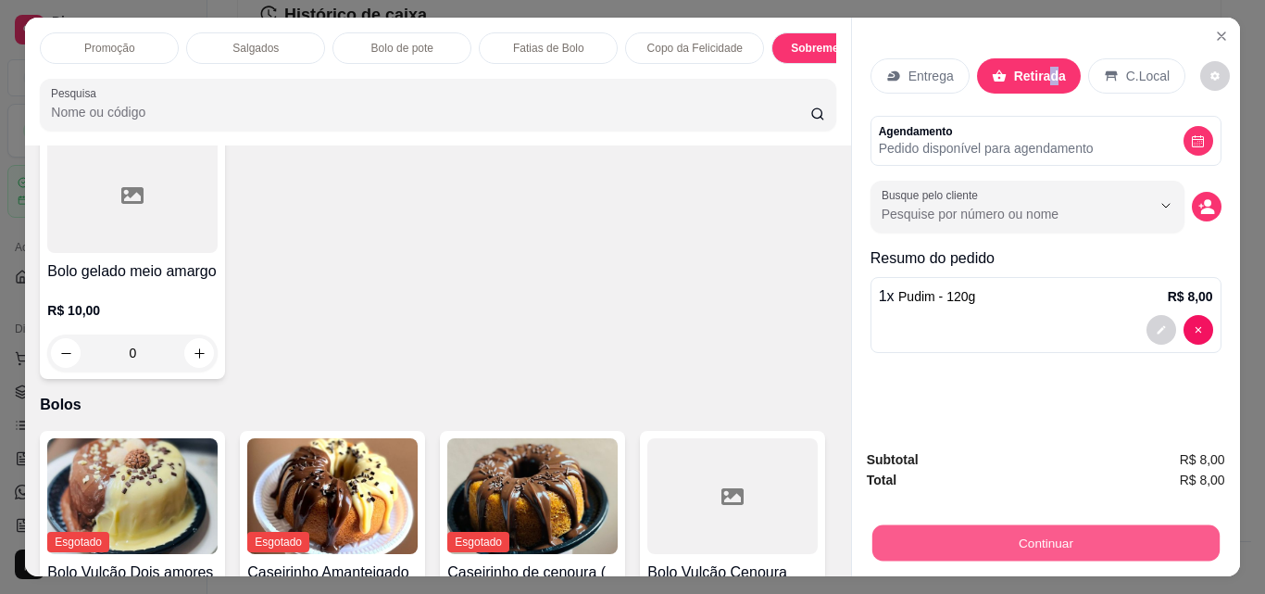
click at [1067, 533] on button "Continuar" at bounding box center [1045, 542] width 347 height 36
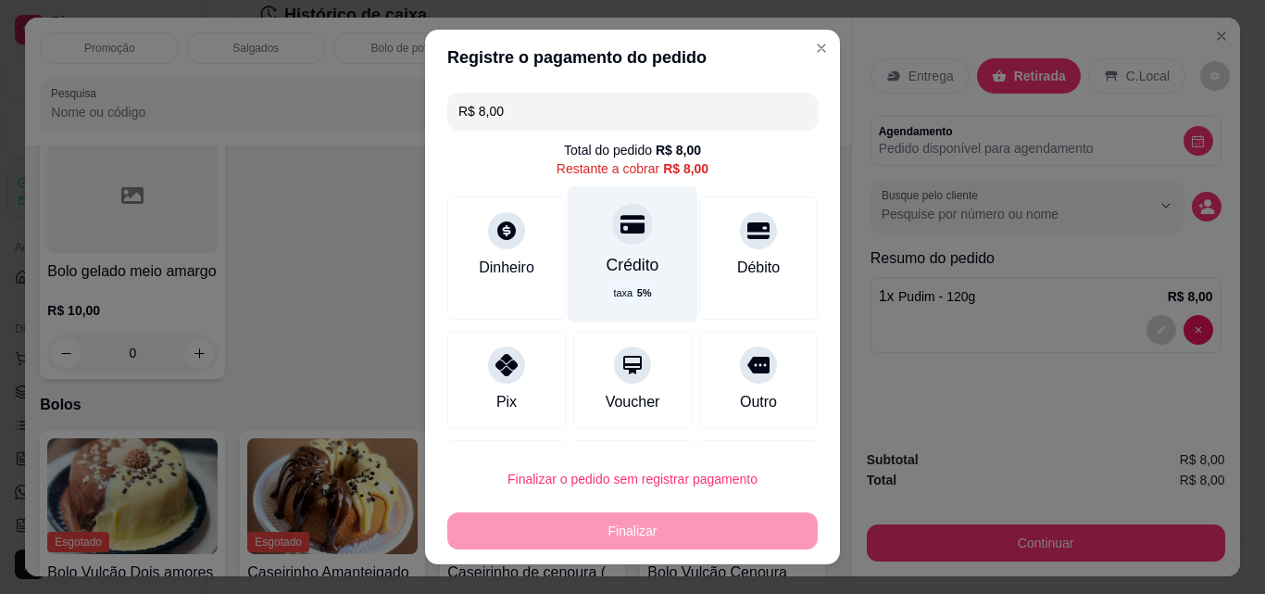
click at [610, 253] on div "Crédito taxa 5 %" at bounding box center [633, 253] width 131 height 135
type input "R$ 0,00"
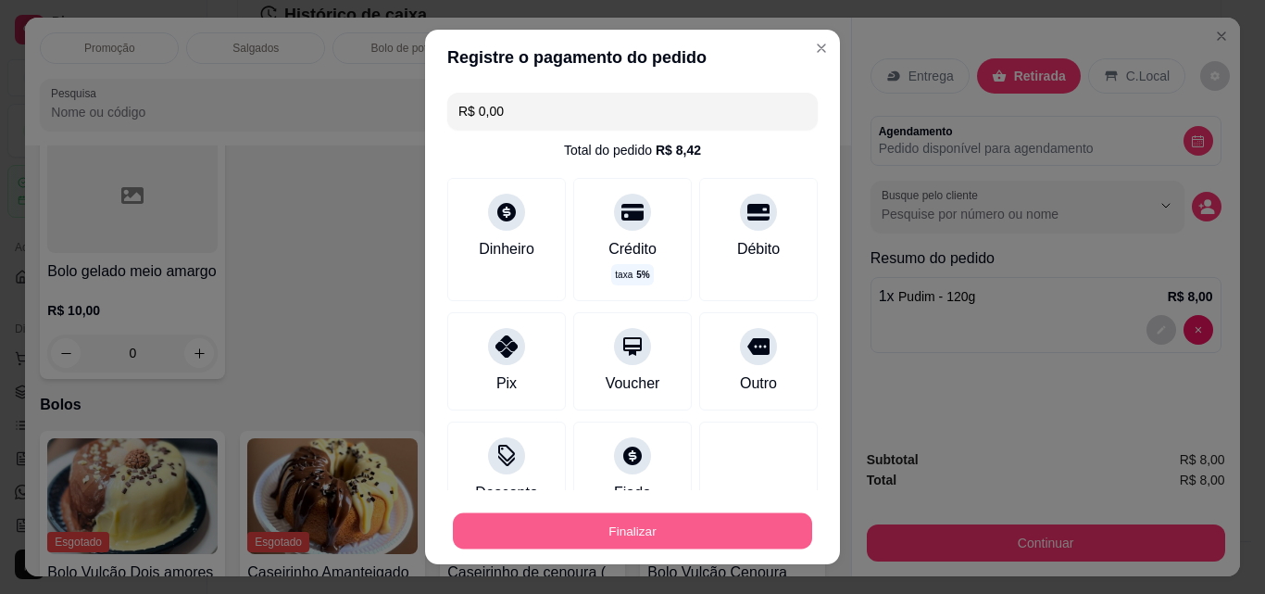
click at [663, 535] on button "Finalizar" at bounding box center [632, 531] width 359 height 36
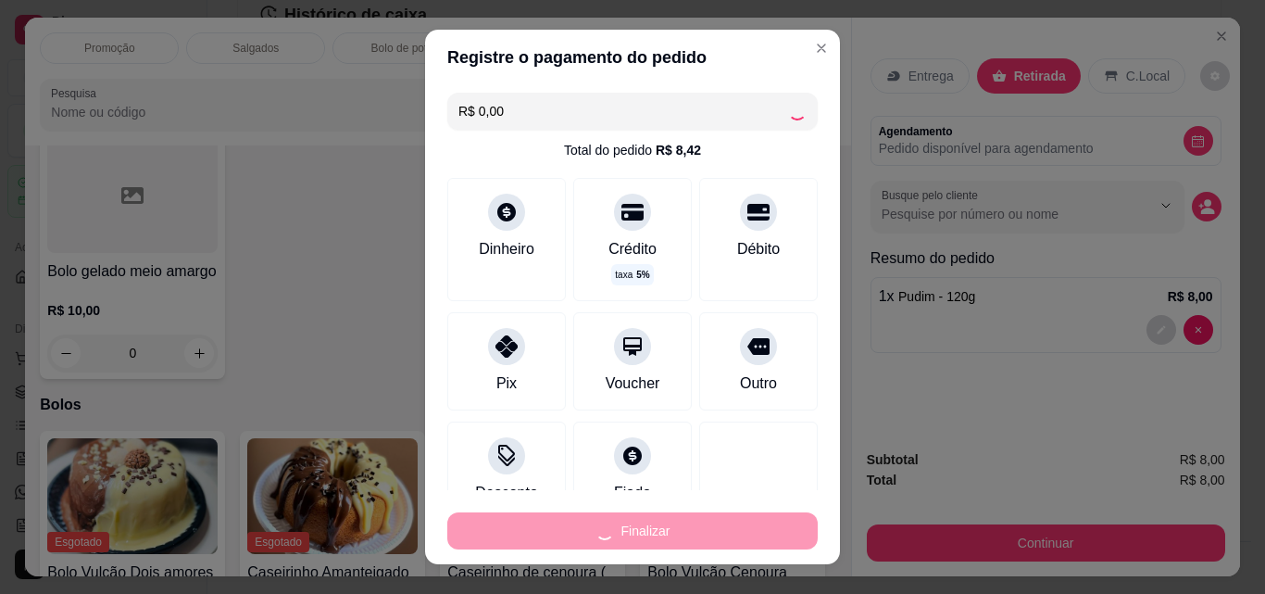
type input "0"
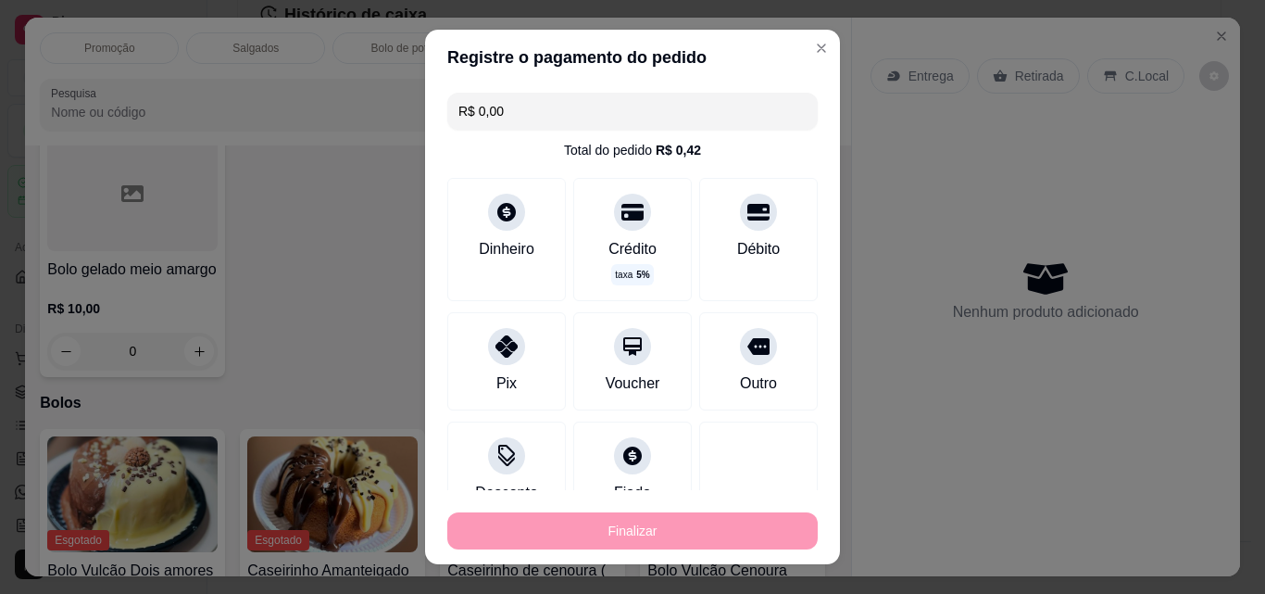
type input "-R$ 8,00"
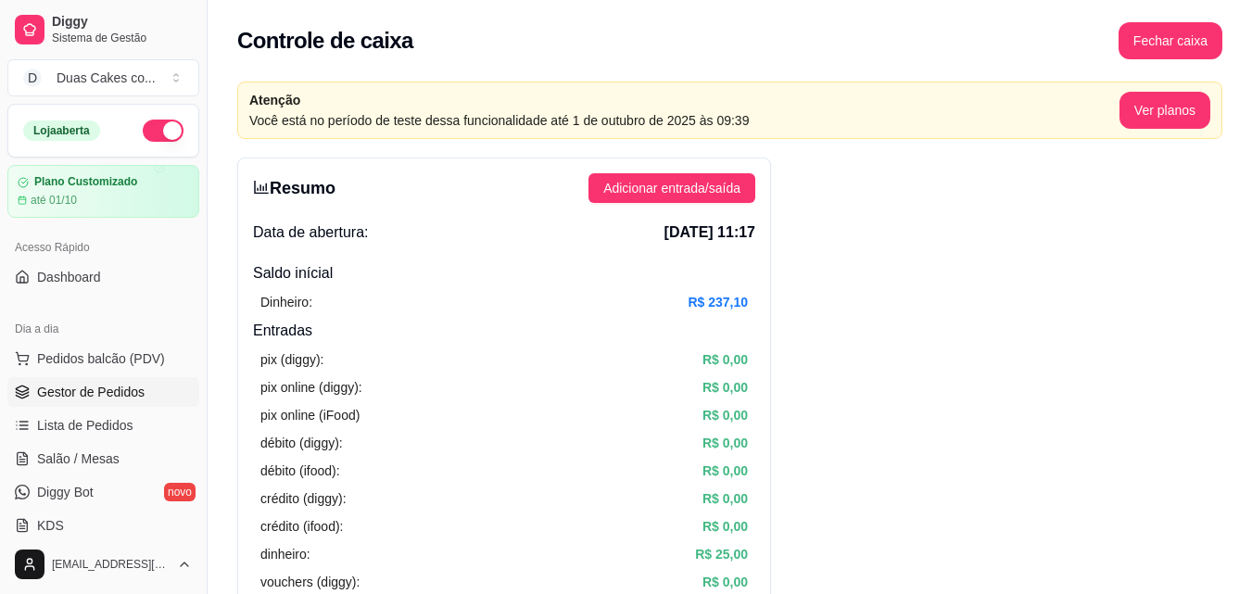
click at [64, 383] on span "Gestor de Pedidos" at bounding box center [90, 392] width 107 height 19
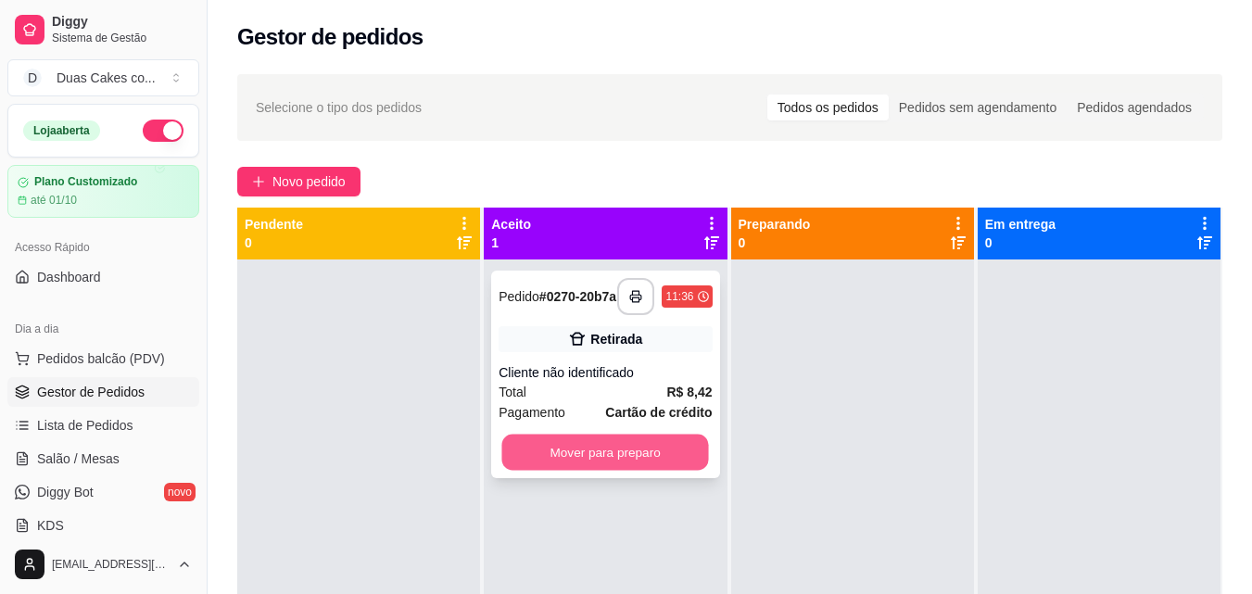
click at [589, 462] on button "Mover para preparo" at bounding box center [605, 452] width 207 height 36
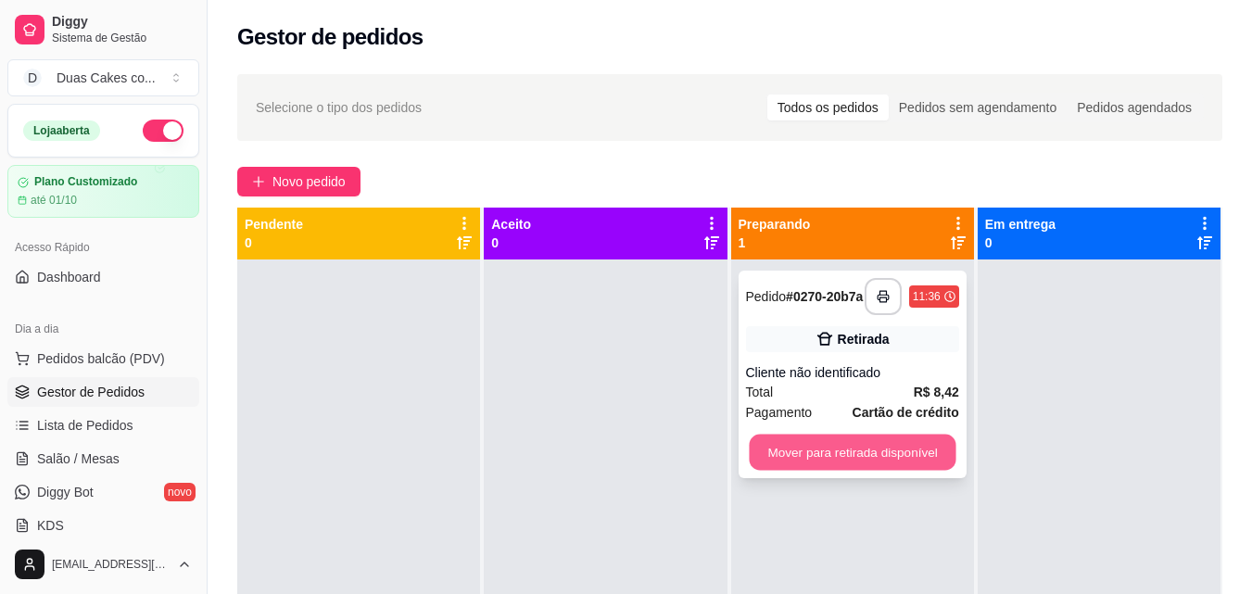
click at [790, 448] on button "Mover para retirada disponível" at bounding box center [852, 452] width 207 height 36
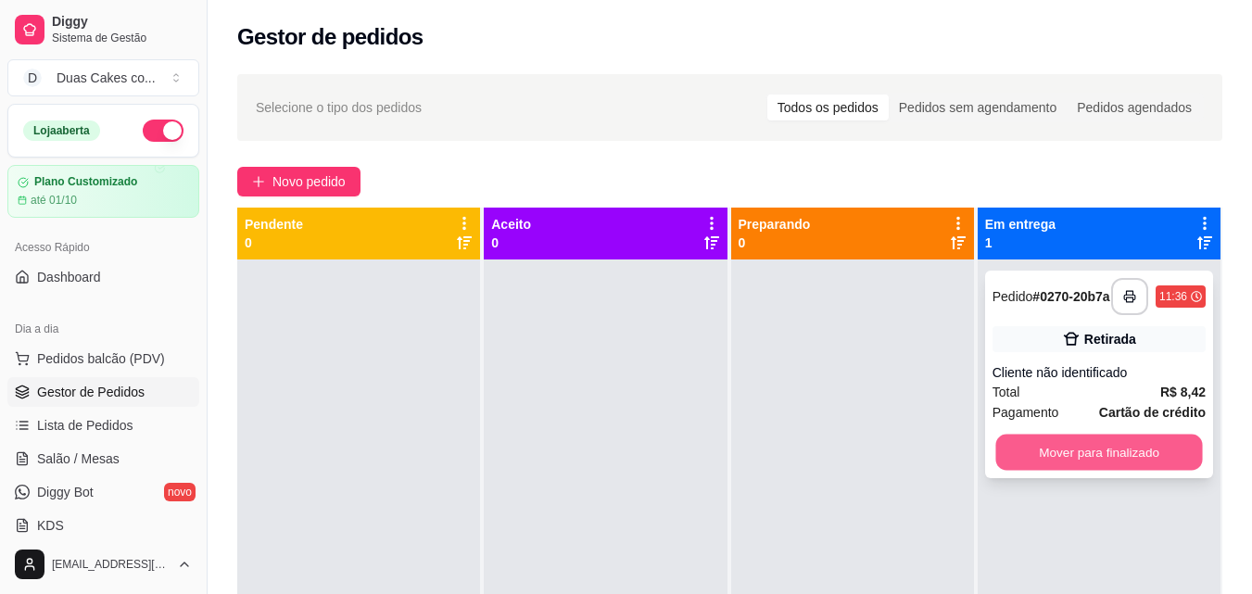
click at [1042, 464] on button "Mover para finalizado" at bounding box center [1098, 452] width 207 height 36
